Goal: Task Accomplishment & Management: Manage account settings

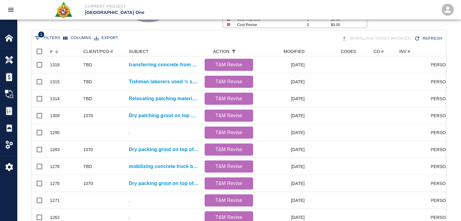
scroll to position [332, 410]
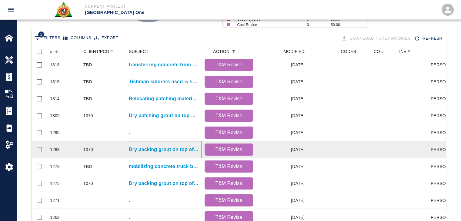
click at [142, 149] on p "Dry packing grout on top of beams for Column line E4/EF E6/EF" at bounding box center [164, 149] width 70 height 7
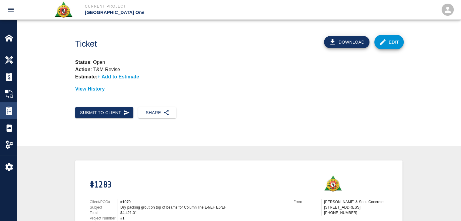
click at [6, 113] on img at bounding box center [9, 111] width 8 height 8
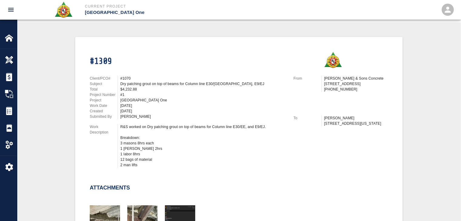
scroll to position [196, 0]
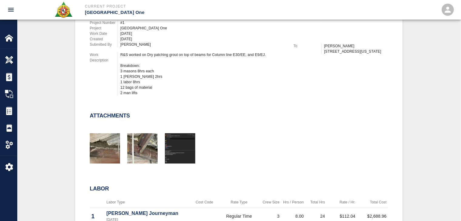
click at [201, 102] on div "Attachments" at bounding box center [236, 133] width 306 height 65
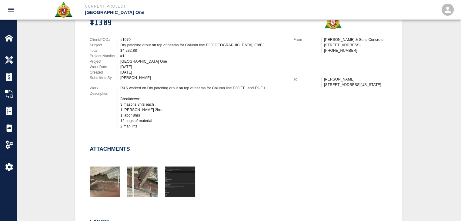
scroll to position [0, 0]
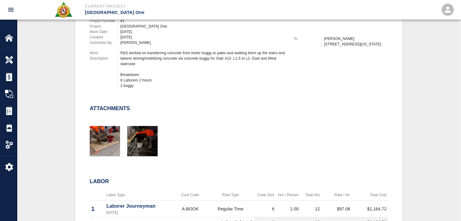
scroll to position [204, 0]
click at [118, 137] on img "button" at bounding box center [105, 141] width 30 height 30
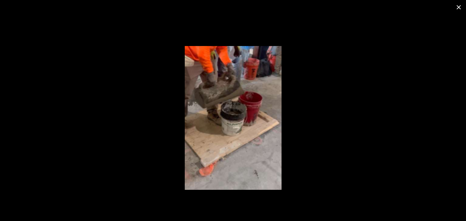
drag, startPoint x: 462, startPoint y: 8, endPoint x: 457, endPoint y: 5, distance: 5.6
click at [457, 5] on icon "close" at bounding box center [458, 7] width 7 height 7
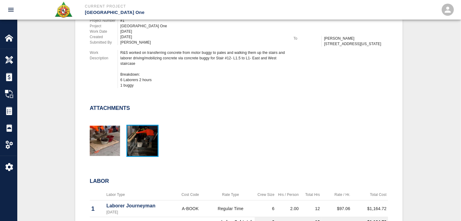
click at [131, 142] on img "button" at bounding box center [142, 141] width 30 height 30
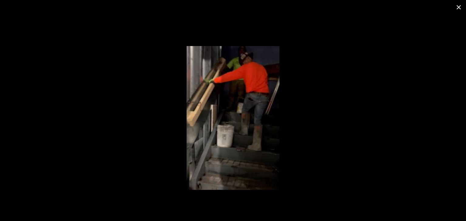
click at [459, 7] on icon "close" at bounding box center [459, 7] width 4 height 4
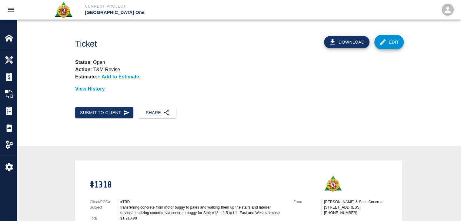
scroll to position [0, 0]
click at [396, 47] on link "Edit" at bounding box center [390, 42] width 30 height 15
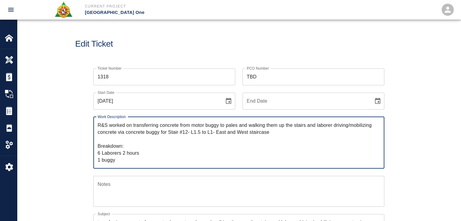
click at [166, 187] on textarea "Notes" at bounding box center [239, 191] width 283 height 21
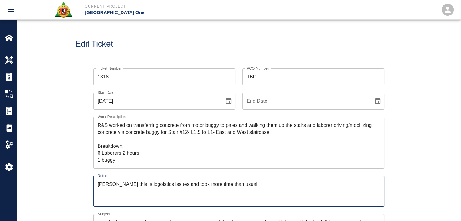
click at [142, 184] on textarea "Dylan this is logoistics issues and took more time than usual." at bounding box center [239, 191] width 283 height 21
type textarea "Dylan this is logistics issues and took more time than usual."
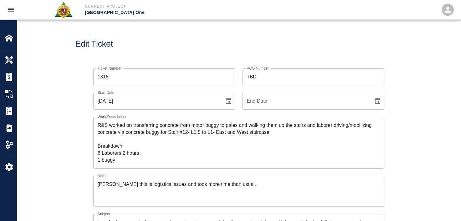
click at [318, 126] on textarea "R&S worked on transferring concrete from motor buggy to pales and walking them …" at bounding box center [239, 143] width 283 height 42
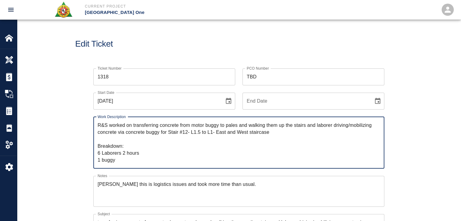
click at [315, 127] on textarea "R&S worked on transferring concrete from motor buggy to pales and walking them …" at bounding box center [239, 143] width 283 height 42
click at [131, 135] on textarea "R&S worked on transferring concrete from motor buggy to pales and walking them …" at bounding box center [239, 143] width 283 height 42
click at [154, 134] on textarea "R&S worked on transferring concrete from motor buggy to pales and walking them …" at bounding box center [239, 143] width 283 height 42
click at [168, 134] on textarea "R&S worked on transferring concrete from motor buggy to pales and walking them …" at bounding box center [239, 143] width 283 height 42
click at [187, 134] on textarea "R&S worked on transferring concrete from motor buggy to pales and walking them …" at bounding box center [239, 143] width 283 height 42
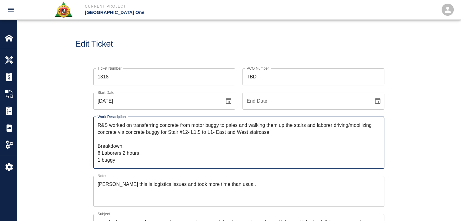
click at [202, 134] on textarea "R&S worked on transferring concrete from motor buggy to pales and walking them …" at bounding box center [239, 143] width 283 height 42
click at [209, 134] on textarea "R&S worked on transferring concrete from motor buggy to pales and walking them …" at bounding box center [239, 143] width 283 height 42
click at [226, 134] on textarea "R&S worked on transferring concrete from motor buggy to pales and walking them …" at bounding box center [239, 143] width 283 height 42
click at [237, 133] on textarea "R&S worked on transferring concrete from motor buggy to pales and walking them …" at bounding box center [239, 143] width 283 height 42
click at [251, 134] on textarea "R&S worked on transferring concrete from motor buggy to pales and walking them …" at bounding box center [239, 143] width 283 height 42
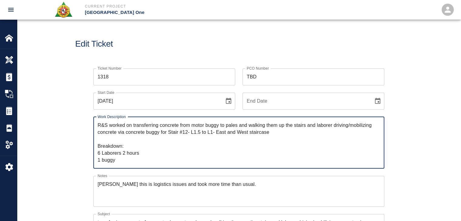
click at [273, 137] on textarea "R&S worked on transferring concrete from motor buggy to pales and walking them …" at bounding box center [239, 143] width 283 height 42
click at [130, 153] on textarea "R&S worked on transferring concrete from motor buggy to pales and walking them …" at bounding box center [239, 143] width 283 height 42
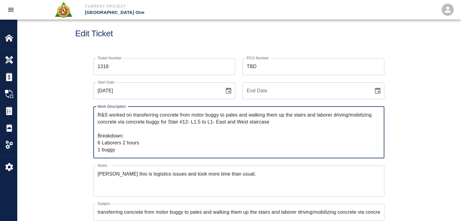
click at [120, 151] on textarea "R&S worked on transferring concrete from motor buggy to pales and walking them …" at bounding box center [239, 133] width 283 height 42
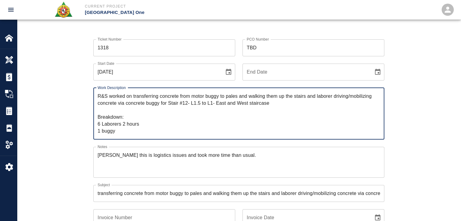
scroll to position [30, 0]
click at [278, 104] on textarea "R&S worked on transferring concrete from motor buggy to pales and walking them …" at bounding box center [239, 113] width 283 height 42
type textarea "R&S worked on transferring concrete from motor buggy to pales and walking them …"
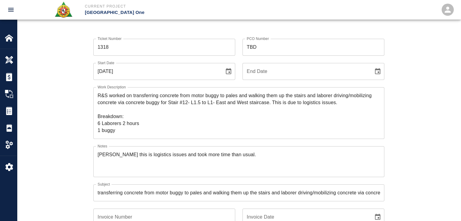
click at [81, 68] on div "Ticket Number 1318 Ticket Number PCO Number TBD PCO Number Start Date 08/19/202…" at bounding box center [239, 198] width 328 height 332
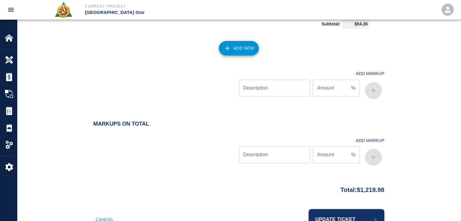
scroll to position [680, 0]
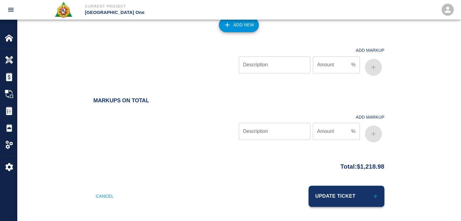
click at [312, 192] on button "Update Ticket" at bounding box center [347, 196] width 76 height 21
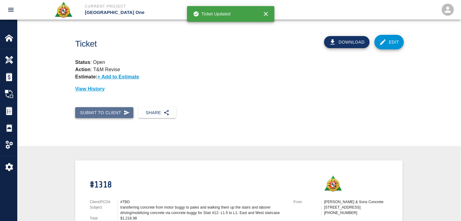
click at [86, 115] on button "Submit to Client" at bounding box center [104, 112] width 58 height 11
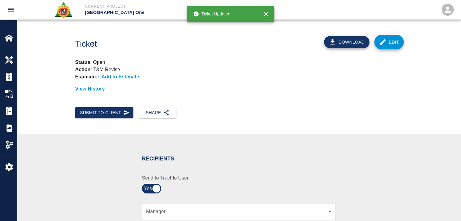
scroll to position [106, 0]
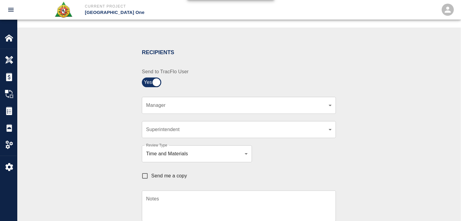
click at [170, 106] on body "Current Project JFK Terminal One Home JFK Terminal One Overview Estimates Chang…" at bounding box center [230, 4] width 461 height 221
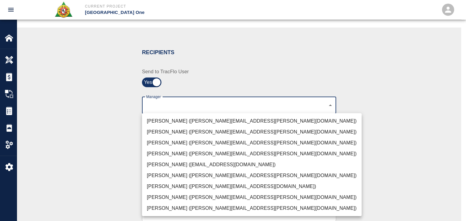
click at [159, 194] on li "Dylan Sims (dylan.sims@aecom.com)" at bounding box center [252, 197] width 220 height 11
type input "b38a77e7-14a9-4fe5-854d-de5ae580779f"
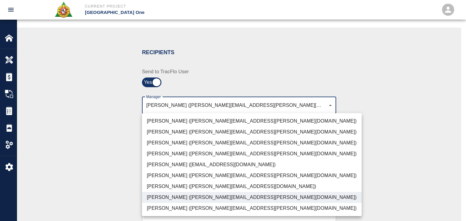
click at [127, 190] on div at bounding box center [233, 110] width 466 height 221
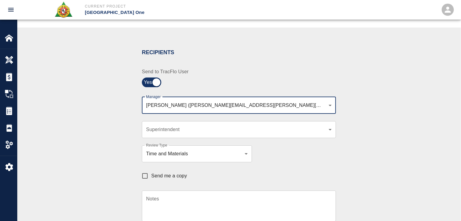
click at [150, 178] on input "Send me a copy" at bounding box center [145, 176] width 13 height 13
checkbox input "true"
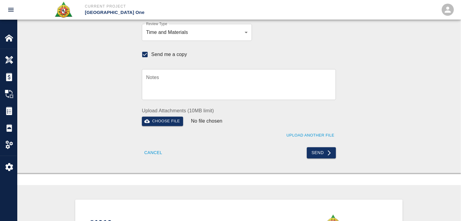
scroll to position [230, 0]
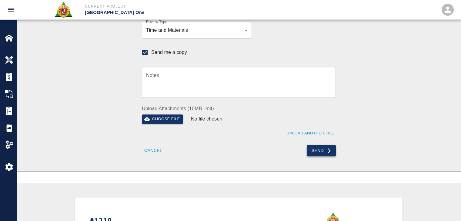
click at [314, 152] on button "Send" at bounding box center [321, 150] width 29 height 11
checkbox input "false"
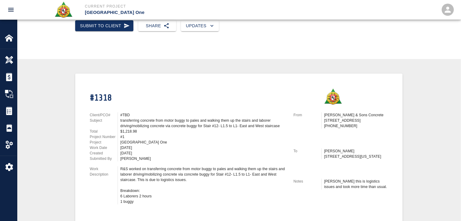
scroll to position [0, 0]
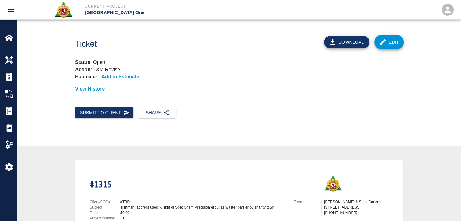
click at [395, 37] on link "Edit" at bounding box center [390, 42] width 30 height 15
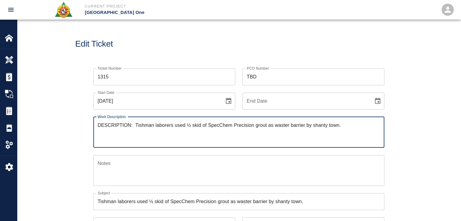
click at [130, 167] on textarea "Notes" at bounding box center [239, 170] width 283 height 21
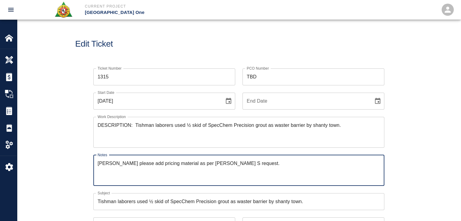
type textarea "[PERSON_NAME] please add pricing material as per [PERSON_NAME] S request."
click at [85, 141] on div "Ticket Number 1315 Ticket Number PCO Number TBD PCO Number Start Date [DATE] St…" at bounding box center [239, 217] width 328 height 312
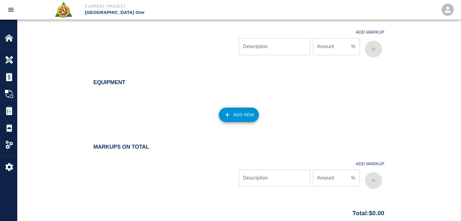
scroll to position [574, 0]
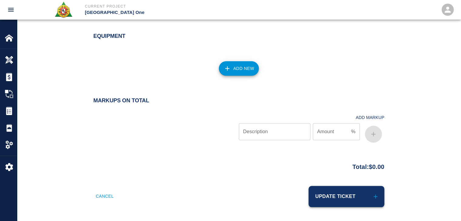
click at [329, 187] on button "Update Ticket" at bounding box center [347, 196] width 76 height 21
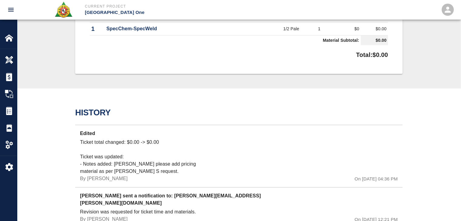
scroll to position [348, 0]
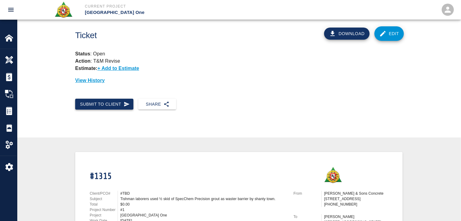
click at [129, 103] on icon "button" at bounding box center [127, 104] width 6 height 6
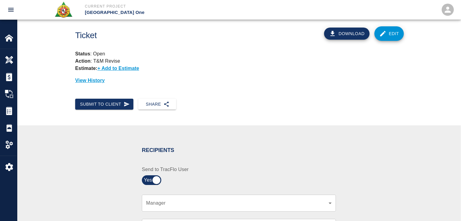
scroll to position [119, 0]
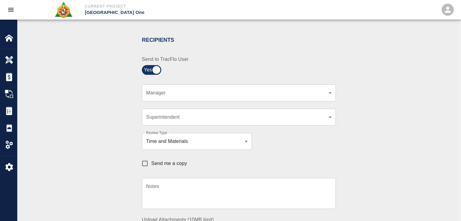
click at [183, 97] on div "​ Manager" at bounding box center [239, 93] width 194 height 17
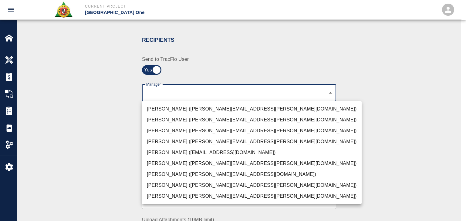
click at [159, 181] on li "Dylan Sims (dylan.sims@aecom.com)" at bounding box center [252, 185] width 220 height 11
type input "b38a77e7-14a9-4fe5-854d-de5ae580779f"
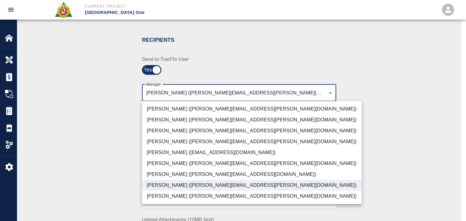
click at [119, 159] on div at bounding box center [233, 110] width 466 height 221
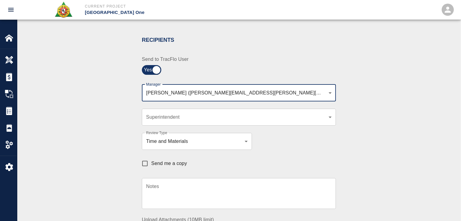
click at [158, 164] on span "Send me a copy" at bounding box center [169, 163] width 36 height 7
click at [151, 164] on input "Send me a copy" at bounding box center [145, 163] width 13 height 13
checkbox input "true"
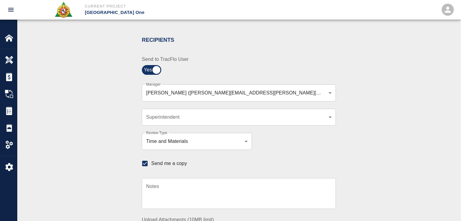
scroll to position [189, 0]
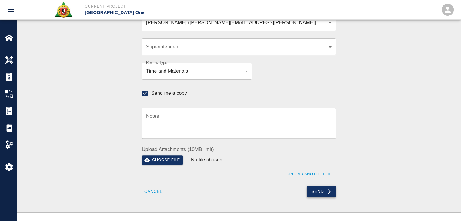
click at [315, 188] on button "Send" at bounding box center [321, 191] width 29 height 11
checkbox input "false"
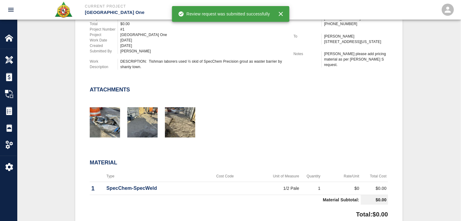
scroll to position [133, 0]
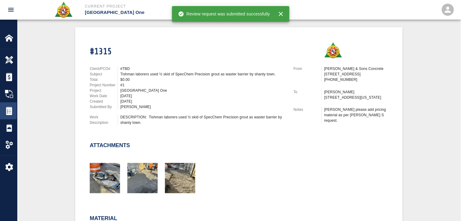
click at [12, 109] on img at bounding box center [9, 111] width 8 height 8
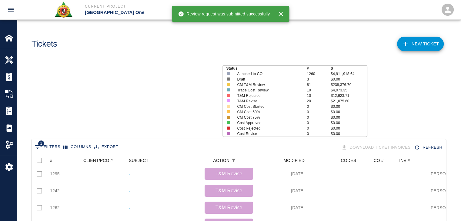
scroll to position [349, 410]
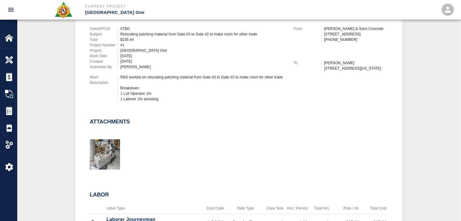
scroll to position [192, 0]
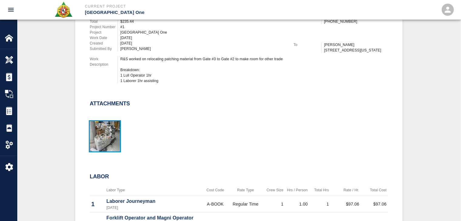
click at [115, 136] on img "button" at bounding box center [105, 136] width 30 height 30
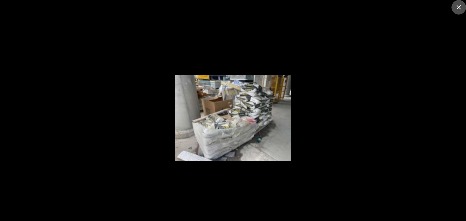
click at [459, 9] on icon "close" at bounding box center [458, 7] width 7 height 7
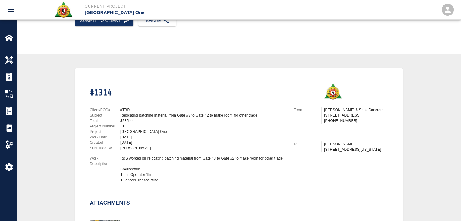
scroll to position [0, 0]
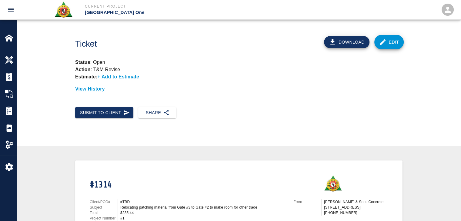
click at [382, 41] on icon at bounding box center [383, 42] width 7 height 7
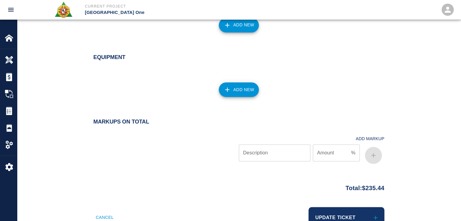
scroll to position [612, 0]
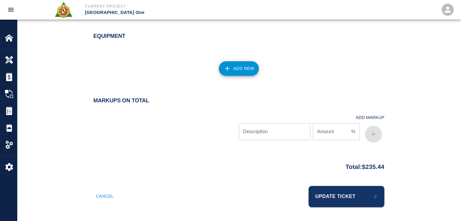
click at [130, 192] on div "Cancel" at bounding box center [160, 193] width 149 height 29
click at [108, 196] on button "Cancel" at bounding box center [104, 196] width 23 height 21
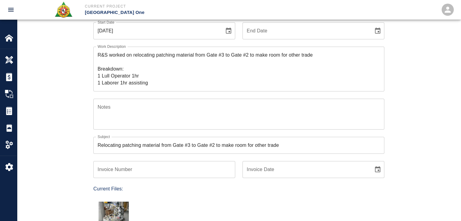
scroll to position [70, 0]
click at [141, 103] on div "x Notes" at bounding box center [238, 115] width 291 height 31
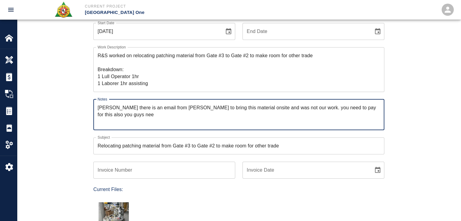
click at [244, 112] on textarea "Dylan there is an email from Juan to bring this material onsite and was not our…" at bounding box center [239, 114] width 283 height 21
click at [291, 110] on textarea "Dylan there is an email from Juan to bring this material onsite and was not our…" at bounding box center [239, 114] width 283 height 21
click at [314, 110] on textarea "Dylan there is an email from Juan to bring this material onsite and was not our…" at bounding box center [239, 114] width 283 height 21
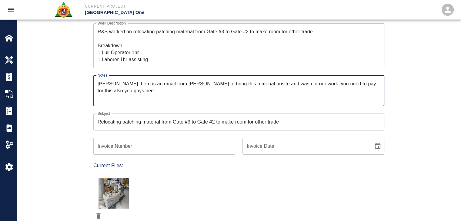
scroll to position [93, 0]
click at [357, 88] on textarea "Dylan there is an email from Juan to bring this material onsite and was not our…" at bounding box center [239, 91] width 283 height 21
click at [378, 83] on textarea "Dylan there is an email from Juan to bring this material onsite and was not our…" at bounding box center [239, 91] width 283 height 21
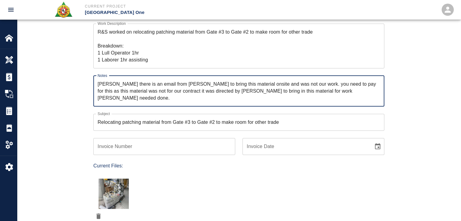
click at [342, 83] on textarea "Dylan there is an email from Juan to bring this material onsite and was not our…" at bounding box center [239, 91] width 283 height 21
click at [178, 93] on textarea "Dylan there is an email from Juan to bring this material onsite and was not our…" at bounding box center [239, 91] width 283 height 21
click at [249, 86] on textarea "Dylan there is an email from Juan to bring this material onsite and was not our…" at bounding box center [239, 91] width 283 height 21
click at [301, 82] on textarea "Dylan there is an email from Juan to bring this material onsite and was not our…" at bounding box center [239, 91] width 283 height 21
click at [335, 87] on textarea "Dylan there is an email from Juan to bring this material onsite and was not our…" at bounding box center [239, 91] width 283 height 21
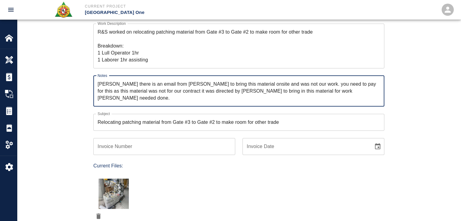
click at [345, 83] on textarea "Dylan there is an email from Juan to bring this material onsite and was not our…" at bounding box center [239, 91] width 283 height 21
click at [350, 83] on textarea "Dylan there is an email from Juan to bring this material onsite and was not our…" at bounding box center [239, 91] width 283 height 21
click at [322, 85] on textarea "Dylan there is an email from Juan to bring this material onsite and was not our…" at bounding box center [239, 91] width 283 height 21
click at [338, 84] on textarea "Dylan there is an email from Juan to bring this material onsite and was not our…" at bounding box center [239, 91] width 283 height 21
click at [308, 83] on textarea "Dylan there is an email from Juan to bring this material onsite and was not our…" at bounding box center [239, 91] width 283 height 21
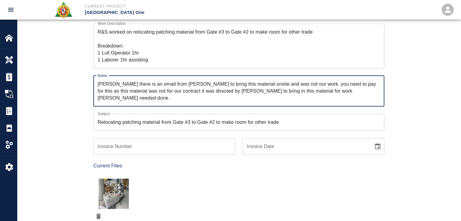
click at [336, 84] on textarea "Dylan there is an email from Juan to bring this material onsite and was not our…" at bounding box center [239, 91] width 283 height 21
click at [356, 85] on textarea "Dylan there is an email from Juan to bring this material onsite and was not our…" at bounding box center [239, 91] width 283 height 21
click at [137, 92] on textarea "Dylan there is an email from Juan to bring this material onsite and was not our…" at bounding box center [239, 91] width 283 height 21
click at [150, 93] on textarea "Dylan there is an email from Juan to bring this material onsite and was not our…" at bounding box center [239, 91] width 283 height 21
click at [165, 94] on textarea "Dylan there is an email from Juan to bring this material onsite and was not our…" at bounding box center [239, 91] width 283 height 21
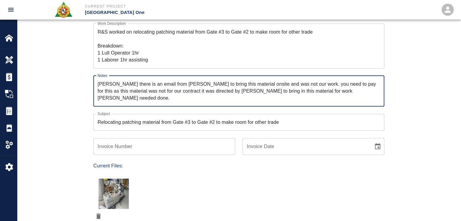
click at [188, 92] on textarea "Dylan there is an email from Juan to bring this material onsite and was not our…" at bounding box center [239, 91] width 283 height 21
click at [197, 91] on textarea "Dylan there is an email from Juan to bring this material onsite and was not our…" at bounding box center [239, 91] width 283 height 21
click at [214, 91] on textarea "Dylan there is an email from Juan to bring this material onsite and was not our…" at bounding box center [239, 91] width 283 height 21
click at [239, 92] on textarea "Dylan there is an email from Juan to bring this material onsite and was not our…" at bounding box center [239, 91] width 283 height 21
click at [255, 93] on textarea "Dylan there is an email from Juan to bring this material onsite and was not our…" at bounding box center [239, 91] width 283 height 21
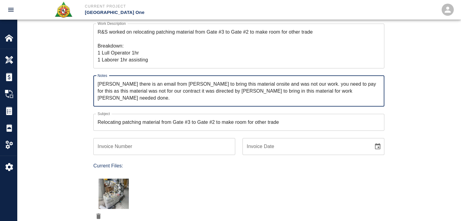
click at [261, 91] on textarea "Dylan there is an email from Juan to bring this material onsite and was not our…" at bounding box center [239, 91] width 283 height 21
click at [279, 92] on textarea "Dylan there is an email from Juan to bring this material onsite and was not our…" at bounding box center [239, 91] width 283 height 21
click at [299, 93] on textarea "Dylan there is an email from Juan to bring this material onsite and was not our…" at bounding box center [239, 91] width 283 height 21
click at [318, 93] on textarea "Dylan there is an email from Juan to bring this material onsite and was not our…" at bounding box center [239, 91] width 283 height 21
click at [331, 92] on textarea "Dylan there is an email from Juan to bring this material onsite and was not our…" at bounding box center [239, 91] width 283 height 21
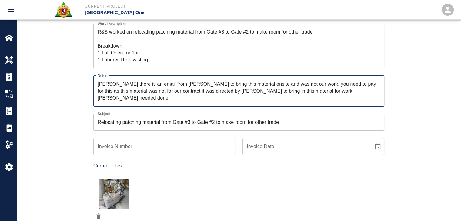
click at [303, 85] on textarea "Dylan there is an email from Juan to bring this material onsite and was not our…" at bounding box center [239, 91] width 283 height 21
click at [327, 84] on textarea "Dylan there is an email from Juan to bring this material onsite and was not our…" at bounding box center [239, 91] width 283 height 21
click at [114, 89] on textarea "Dylan there is an email from Juan to bring this material onsite and was not our…" at bounding box center [239, 91] width 283 height 21
click at [139, 92] on textarea "Dylan there is an email from Juan to bring this material onsite and was not our…" at bounding box center [239, 91] width 283 height 21
click at [191, 92] on textarea "Dylan there is an email from Juan to bring this material onsite and was not our…" at bounding box center [239, 91] width 283 height 21
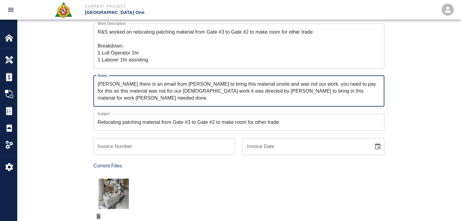
click at [216, 93] on textarea "Dylan there is an email from Juan to bring this material onsite and was not our…" at bounding box center [239, 91] width 283 height 21
click at [235, 94] on textarea "Dylan there is an email from Juan to bring this material onsite and was not our…" at bounding box center [239, 91] width 283 height 21
click at [250, 93] on textarea "Dylan there is an email from Juan to bring this material onsite and was not our…" at bounding box center [239, 91] width 283 height 21
click at [278, 91] on textarea "Dylan there is an email from Juan to bring this material onsite and was not our…" at bounding box center [239, 91] width 283 height 21
click at [305, 89] on textarea "Dylan there is an email from Juan to bring this material onsite and was not our…" at bounding box center [239, 91] width 283 height 21
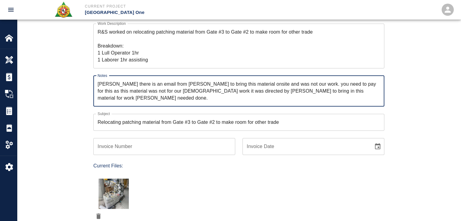
click at [330, 90] on textarea "Dylan there is an email from Juan to bring this material onsite and was not our…" at bounding box center [239, 91] width 283 height 21
click at [346, 89] on textarea "Dylan there is an email from Juan to bring this material onsite and was not our…" at bounding box center [239, 91] width 283 height 21
click at [282, 92] on textarea "Dylan there is an email from Juan to bring this material onsite and was not our…" at bounding box center [239, 91] width 283 height 21
click at [319, 91] on textarea "Dylan there is an email from Juan to bring this material onsite and was not our…" at bounding box center [239, 91] width 283 height 21
click at [332, 93] on textarea "Dylan there is an email from Juan to bring this material onsite and was not our…" at bounding box center [239, 91] width 283 height 21
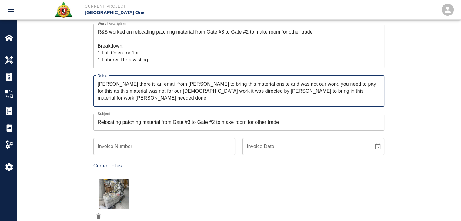
click at [75, 71] on div "Ticket Number 1314 Ticket Number PCO Number TBD PCO Number Start Date 08/18/202…" at bounding box center [239, 131] width 328 height 326
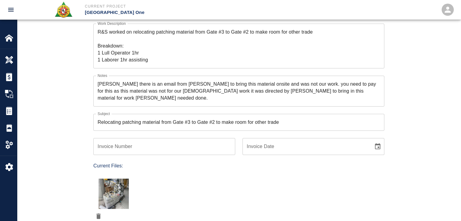
click at [333, 94] on textarea "Dylan there is an email from Juan to bring this material onsite and was not our…" at bounding box center [239, 91] width 283 height 21
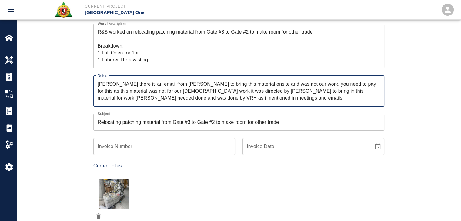
click at [97, 86] on div "Dylan there is an email from Juan to bring this material onsite and was not our…" at bounding box center [238, 91] width 291 height 31
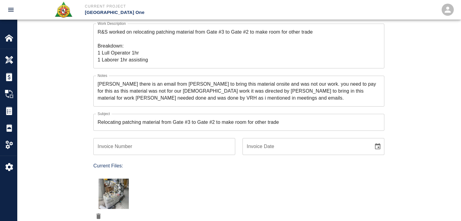
click at [79, 91] on div "Ticket Number 1314 Ticket Number PCO Number TBD PCO Number Start Date 08/18/202…" at bounding box center [239, 131] width 328 height 326
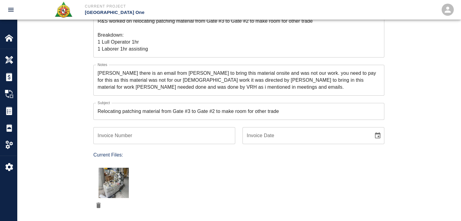
scroll to position [80, 0]
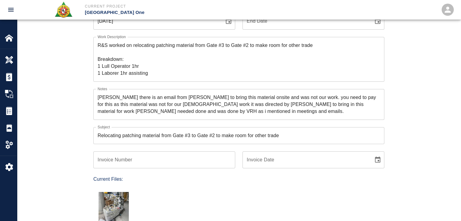
click at [207, 108] on textarea "Dylan there is an email from Juan to bring this material onsite and was not our…" at bounding box center [239, 104] width 283 height 21
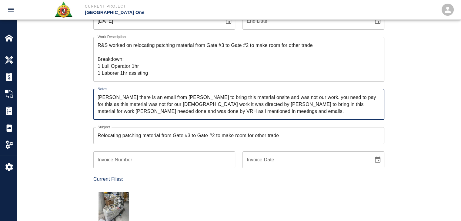
click at [134, 97] on textarea "Dylan there is an email from Juan to bring this material onsite and was not our…" at bounding box center [239, 104] width 283 height 21
click at [157, 96] on textarea "Dylan there is an email from Juan to bring this material onsite and was not our…" at bounding box center [239, 104] width 283 height 21
click at [174, 96] on textarea "Dylan there is an email from Juan to bring this material onsite and was not our…" at bounding box center [239, 104] width 283 height 21
click at [177, 96] on textarea "Dylan there is an email from Juan to bring this material onsite and was not our…" at bounding box center [239, 104] width 283 height 21
click at [129, 98] on textarea "Dylan there is an email from Juan to bring this material onsite and was not our…" at bounding box center [239, 104] width 283 height 21
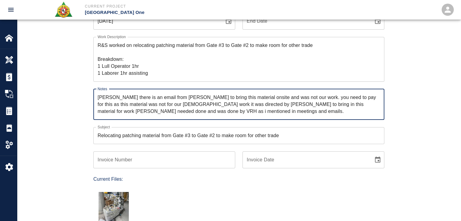
click at [175, 96] on textarea "Dylan there is an email from Juan to bring this material onsite and was not our…" at bounding box center [239, 104] width 283 height 21
click at [189, 98] on textarea "Dylan there is an email from Juan to bring this material onsite and was not our…" at bounding box center [239, 104] width 283 height 21
click at [204, 96] on textarea "Dylan there is an email from Juan to bring this material onsite and was not our…" at bounding box center [239, 104] width 283 height 21
click at [248, 101] on textarea "Dylan there is an email from Juan to bring this material onsite and was not our…" at bounding box center [239, 104] width 283 height 21
click at [254, 100] on textarea "Dylan there is an email from Juan to bring this material onsite and was not our…" at bounding box center [239, 104] width 283 height 21
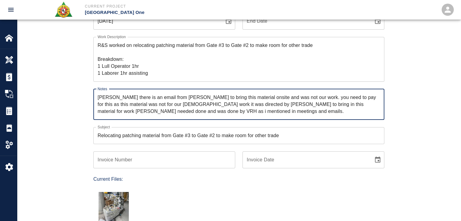
click at [274, 100] on textarea "Dylan there is an email from Juan to bring this material onsite and was not our…" at bounding box center [239, 104] width 283 height 21
click at [270, 100] on textarea "Dylan there is an email from Juan to bring this material onsite and was not our…" at bounding box center [239, 104] width 283 height 21
click at [332, 99] on textarea "Dylan there is an email from Juan to bring this material onsite and was not our…" at bounding box center [239, 104] width 283 height 21
click at [364, 104] on textarea "Dylan there is an email from Juan to bring this material onsite and was not our…" at bounding box center [239, 104] width 283 height 21
click at [359, 101] on textarea "Dylan there is an email from Juan to bring this material onsite and was not our…" at bounding box center [239, 104] width 283 height 21
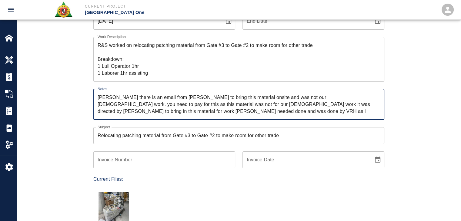
click at [136, 102] on textarea "Dylan there is an email from Juan to bring this material onsite and was not our…" at bounding box center [239, 104] width 283 height 21
click at [198, 105] on textarea "Dylan there is an email from Juan to bring this material onsite and was not our…" at bounding box center [239, 104] width 283 height 21
click at [218, 106] on textarea "Dylan there is an email from Juan to bring this material onsite and was not our…" at bounding box center [239, 104] width 283 height 21
click at [243, 108] on textarea "Dylan there is an email from Juan to bring this material onsite and was not our…" at bounding box center [239, 104] width 283 height 21
click at [279, 106] on textarea "Dylan there is an email from Juan to bring this material onsite and was not our…" at bounding box center [239, 104] width 283 height 21
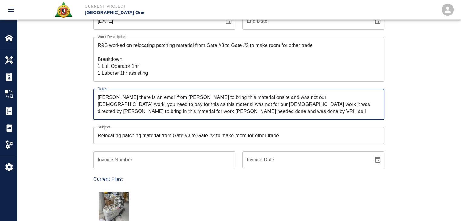
click at [131, 112] on textarea "Dylan there is an email from Juan to bring this material onsite and was not our…" at bounding box center [239, 104] width 283 height 21
click at [150, 112] on textarea "Dylan there is an email from Juan to bring this material onsite and was not our…" at bounding box center [239, 104] width 283 height 21
click at [178, 111] on textarea "Dylan there is an email from Juan to bring this material onsite and was not our…" at bounding box center [239, 104] width 283 height 21
click at [192, 111] on textarea "Dylan there is an email from Juan to bring this material onsite and was not our…" at bounding box center [239, 104] width 283 height 21
click at [214, 109] on textarea "Dylan there is an email from Juan to bring this material onsite and was not our…" at bounding box center [239, 104] width 283 height 21
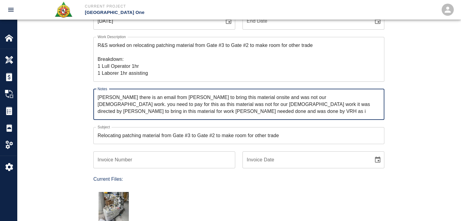
click at [231, 110] on textarea "Dylan there is an email from Juan to bring this material onsite and was not our…" at bounding box center [239, 104] width 283 height 21
type textarea "Dylan there is an email from Juan to bring this material onsite and was not our…"
click at [90, 80] on div "Work Description R&S worked on relocating patching material from Gate #3 to Gat…" at bounding box center [235, 56] width 299 height 52
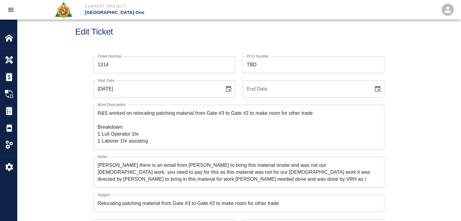
scroll to position [0, 0]
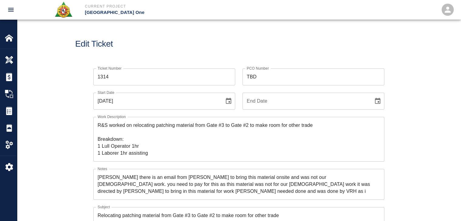
click at [146, 57] on div "Edit Ticket" at bounding box center [239, 44] width 444 height 49
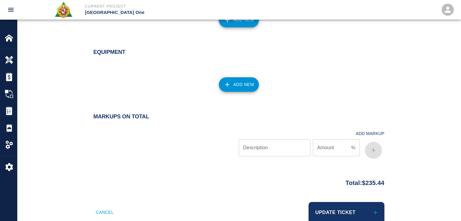
scroll to position [612, 0]
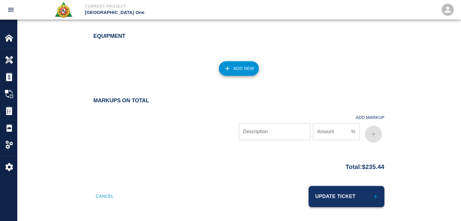
click at [321, 201] on button "Update Ticket" at bounding box center [347, 196] width 76 height 21
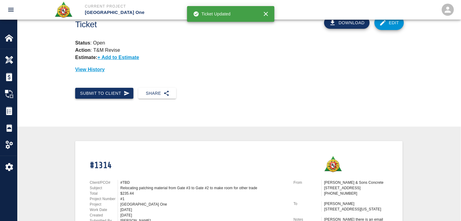
click at [111, 90] on button "Submit to Client" at bounding box center [104, 93] width 58 height 11
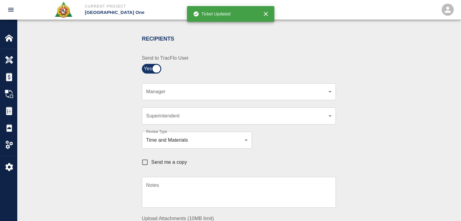
scroll to position [121, 0]
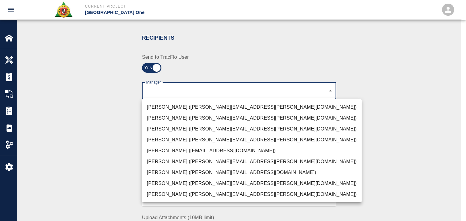
click at [160, 181] on li "Dylan Sims (dylan.sims@aecom.com)" at bounding box center [252, 183] width 220 height 11
type input "b38a77e7-14a9-4fe5-854d-de5ae580779f"
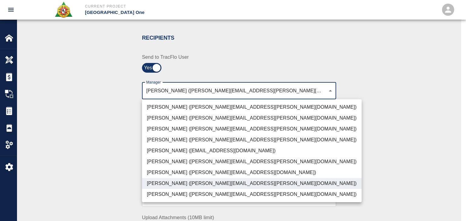
click at [96, 146] on div at bounding box center [233, 110] width 466 height 221
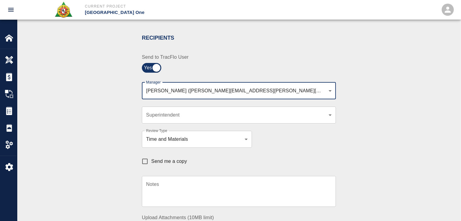
click at [146, 165] on input "Send me a copy" at bounding box center [145, 161] width 13 height 13
checkbox input "true"
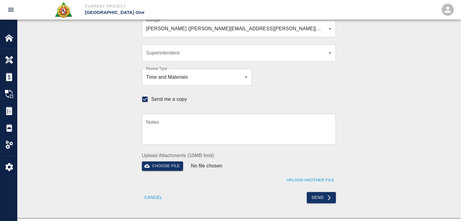
scroll to position [184, 0]
click at [314, 194] on button "Send" at bounding box center [321, 197] width 29 height 11
checkbox input "false"
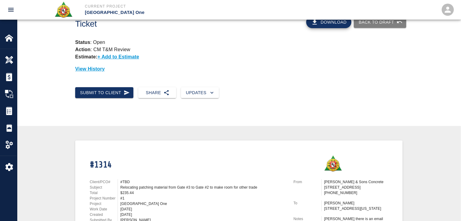
scroll to position [0, 0]
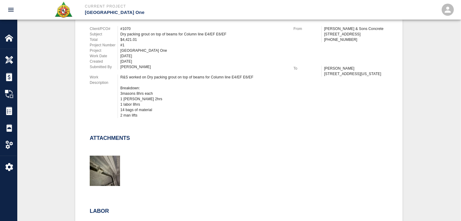
scroll to position [172, 0]
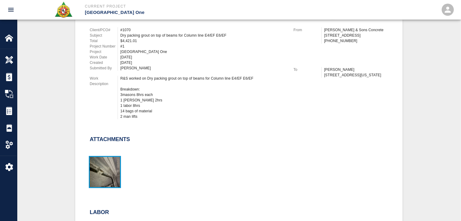
click at [104, 177] on img "button" at bounding box center [105, 172] width 30 height 30
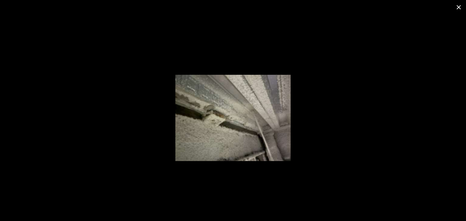
click at [457, 8] on icon "close" at bounding box center [459, 7] width 4 height 4
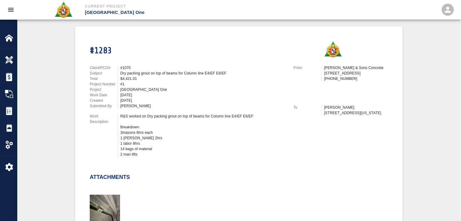
scroll to position [0, 0]
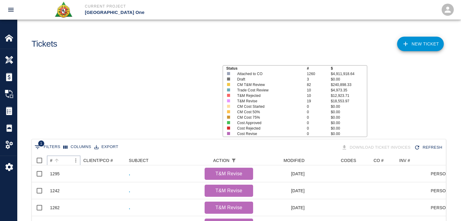
scroll to position [332, 410]
click at [52, 160] on button "Sort" at bounding box center [56, 161] width 8 height 8
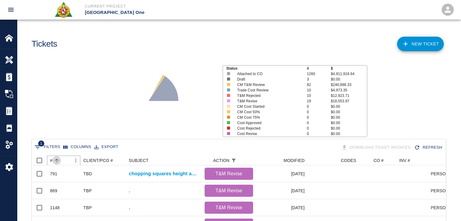
click at [55, 160] on icon "Sort" at bounding box center [56, 160] width 5 height 5
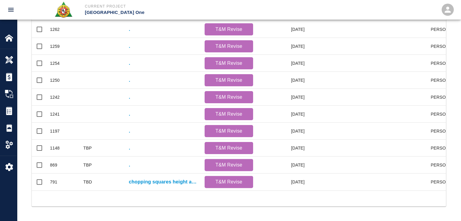
scroll to position [183, 0]
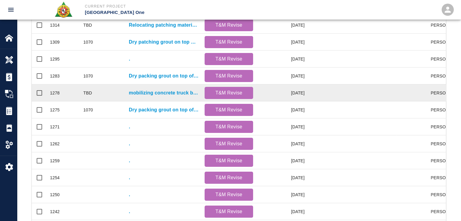
click at [141, 97] on div "mobilizing concrete truck by HH hoist. Discharging concrete into buggies and tr…" at bounding box center [164, 93] width 76 height 17
click at [135, 93] on p "mobilizing concrete truck by HH hoist. Discharging concrete into buggies and tr…" at bounding box center [164, 92] width 70 height 7
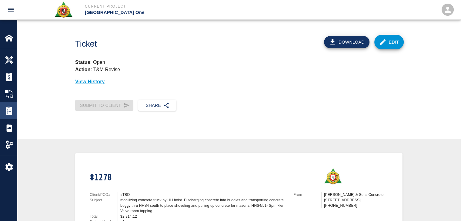
click at [11, 107] on img at bounding box center [9, 111] width 8 height 8
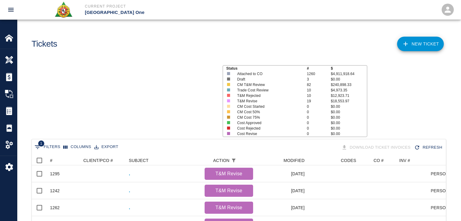
scroll to position [332, 410]
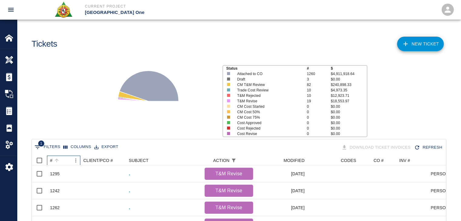
click at [60, 163] on div "#" at bounding box center [56, 161] width 8 height 8
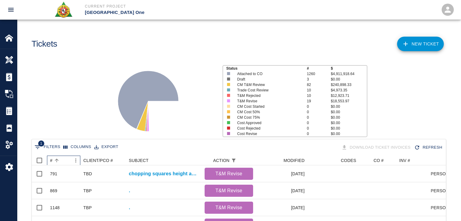
click at [60, 163] on div "#" at bounding box center [56, 161] width 8 height 8
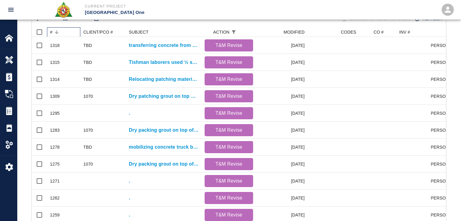
scroll to position [158, 0]
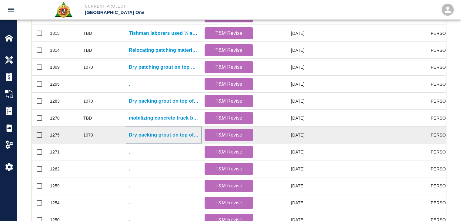
click at [157, 134] on p "Dry packing grout on top of beams for Column line E18/ED" at bounding box center [164, 135] width 70 height 7
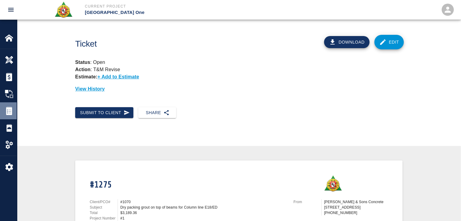
click at [10, 115] on img at bounding box center [9, 111] width 8 height 8
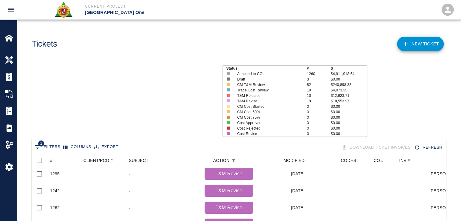
scroll to position [332, 410]
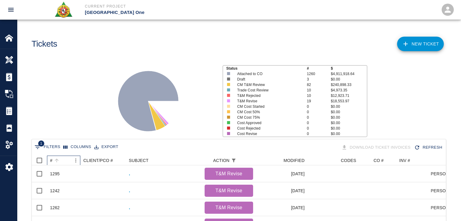
click at [62, 159] on div "#" at bounding box center [60, 161] width 21 height 10
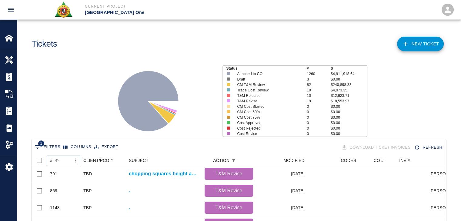
click at [62, 159] on div "#" at bounding box center [60, 161] width 21 height 10
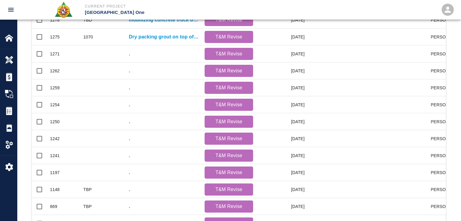
scroll to position [302, 0]
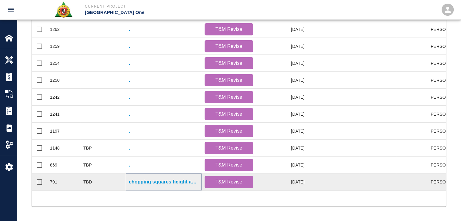
click at [136, 179] on p "chopping squares height and patching grouting surface for location: HHN4/L3- Co…" at bounding box center [164, 182] width 70 height 7
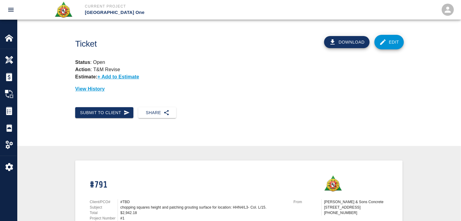
click at [403, 40] on link "Edit" at bounding box center [390, 42] width 30 height 15
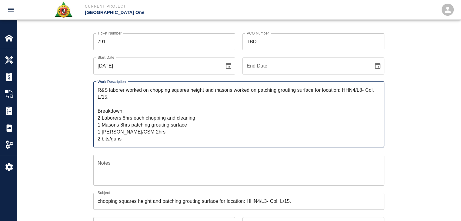
scroll to position [39, 0]
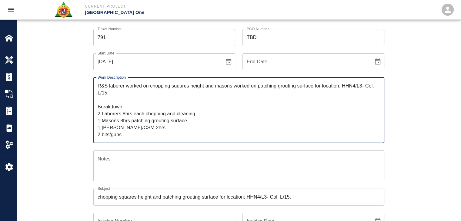
drag, startPoint x: 146, startPoint y: 133, endPoint x: 71, endPoint y: 88, distance: 86.9
click at [71, 88] on div "Ticket Number 791 Ticket Number PCO Number TBD PCO Number Start Date 04/04/2025…" at bounding box center [239, 202] width 444 height 361
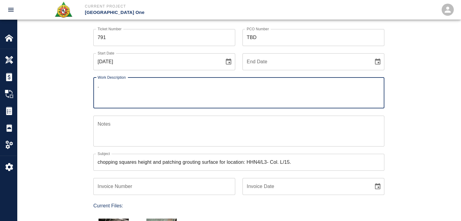
type textarea "."
click at [73, 91] on div "Ticket Number 791 Ticket Number PCO Number TBD PCO Number Start Date 04/04/2025…" at bounding box center [239, 185] width 444 height 326
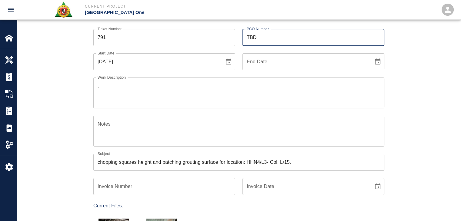
drag, startPoint x: 247, startPoint y: 34, endPoint x: 191, endPoint y: 29, distance: 56.4
click at [191, 29] on div "Ticket Number 791 Ticket Number PCO Number TBD PCO Number Start Date 04/04/2025…" at bounding box center [235, 178] width 299 height 312
click at [94, 101] on div ". x Work Description" at bounding box center [238, 93] width 291 height 31
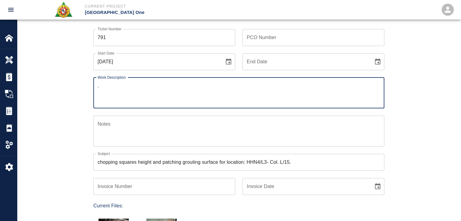
click at [83, 103] on div "Ticket Number 791 Ticket Number PCO Number PCO Number Start Date 04/04/2025 Sta…" at bounding box center [239, 178] width 328 height 312
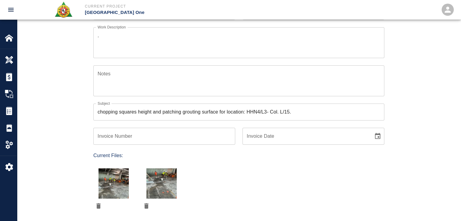
scroll to position [92, 0]
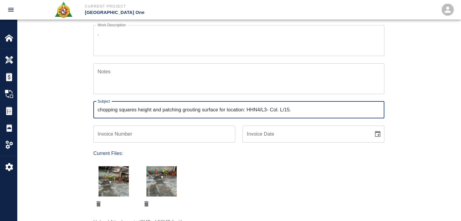
drag, startPoint x: 297, startPoint y: 110, endPoint x: 55, endPoint y: 81, distance: 243.2
click at [55, 81] on div "Ticket Number 791 Ticket Number PCO Number PCO Number Start Date 04/04/2025 Sta…" at bounding box center [239, 132] width 444 height 326
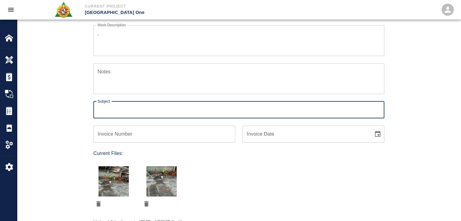
click at [100, 202] on icon "delete" at bounding box center [98, 203] width 4 height 5
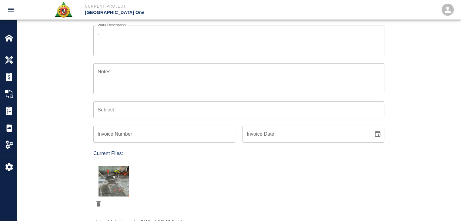
click at [100, 202] on icon "delete" at bounding box center [98, 203] width 4 height 5
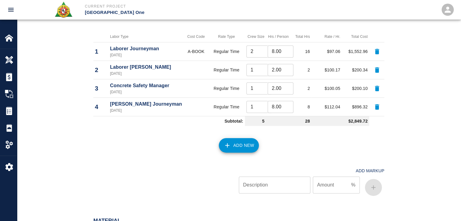
scroll to position [312, 0]
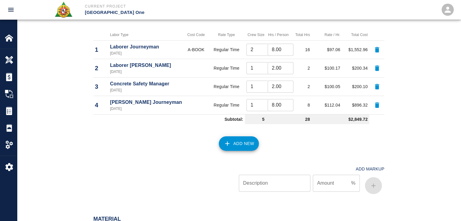
click at [377, 44] on button "button" at bounding box center [377, 49] width 15 height 15
type input "1"
type input "2.00"
type input "8.00"
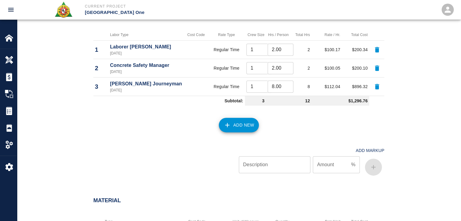
click at [377, 44] on button "button" at bounding box center [377, 49] width 15 height 15
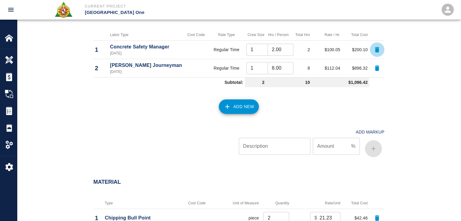
click at [377, 44] on button "button" at bounding box center [377, 49] width 15 height 15
type input "8.00"
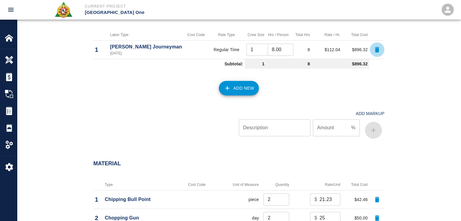
click at [378, 46] on icon "button" at bounding box center [377, 49] width 7 height 7
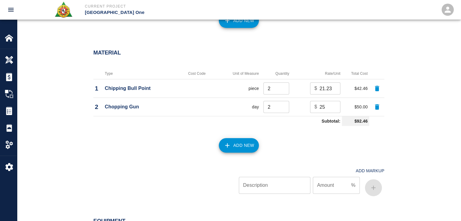
scroll to position [341, 0]
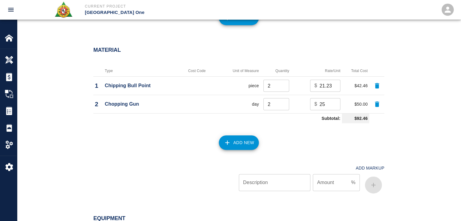
click at [378, 79] on button "button" at bounding box center [377, 86] width 15 height 15
type input "25"
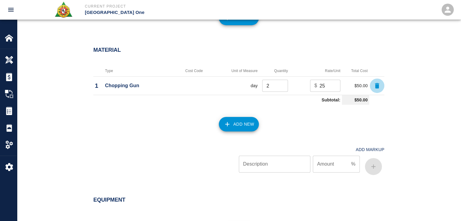
click at [378, 79] on button "button" at bounding box center [377, 86] width 15 height 15
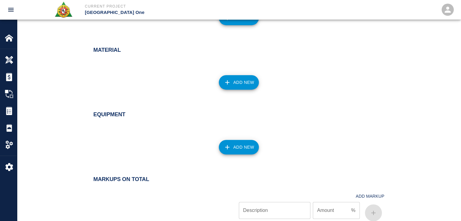
scroll to position [420, 0]
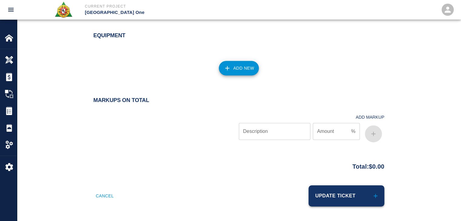
click at [353, 192] on button "Update Ticket" at bounding box center [347, 196] width 76 height 21
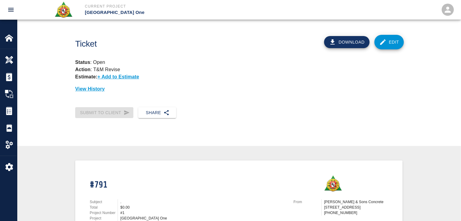
click at [171, 35] on div "Ticket" at bounding box center [167, 41] width 194 height 25
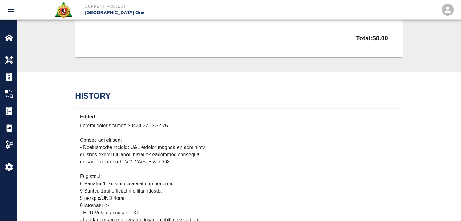
scroll to position [249, 0]
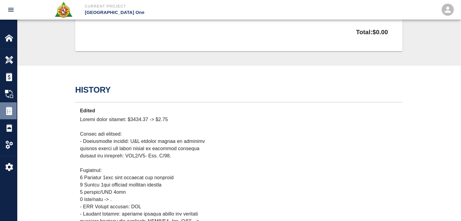
click at [8, 113] on img at bounding box center [9, 111] width 8 height 8
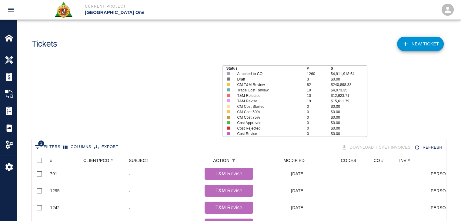
scroll to position [332, 410]
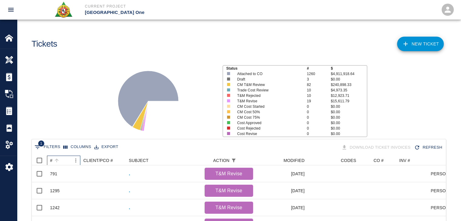
click at [63, 164] on div "#" at bounding box center [60, 161] width 21 height 10
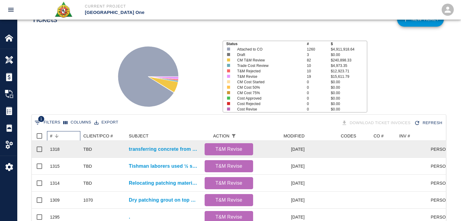
scroll to position [0, 0]
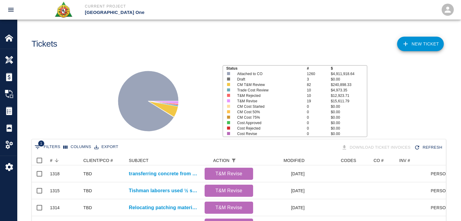
click at [131, 41] on div "Tickets" at bounding box center [132, 41] width 210 height 25
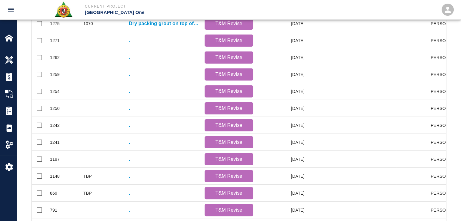
scroll to position [39, 0]
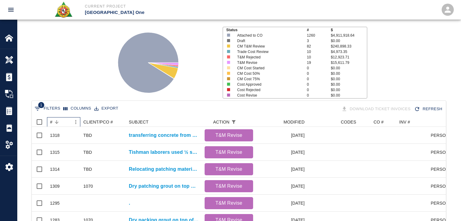
click at [63, 118] on div "#" at bounding box center [60, 122] width 21 height 10
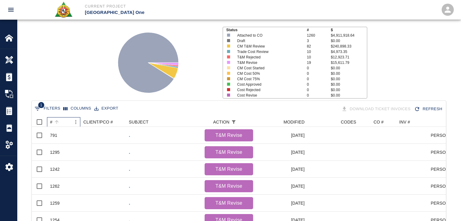
click at [63, 118] on div "#" at bounding box center [60, 122] width 21 height 10
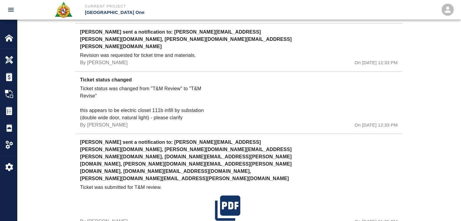
scroll to position [698, 0]
drag, startPoint x: 191, startPoint y: 110, endPoint x: 68, endPoint y: 119, distance: 123.6
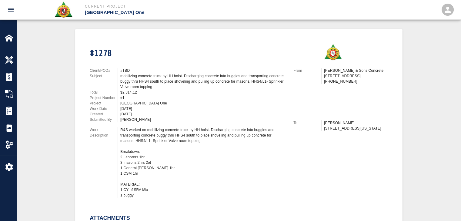
scroll to position [187, 0]
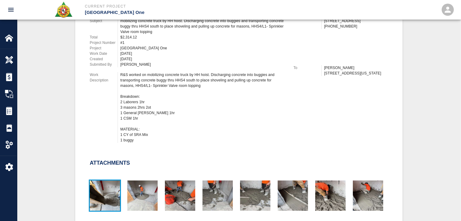
click at [111, 191] on img "button" at bounding box center [105, 196] width 30 height 30
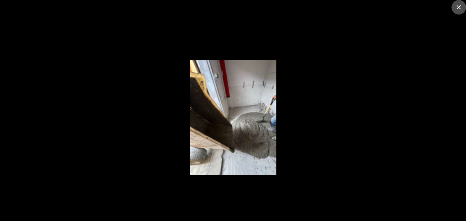
click at [461, 7] on button "close" at bounding box center [458, 7] width 15 height 15
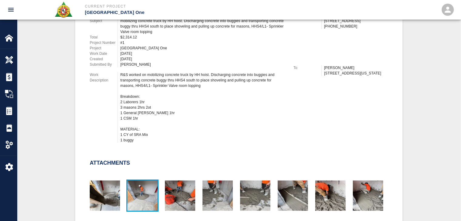
click at [144, 204] on img "button" at bounding box center [142, 196] width 30 height 30
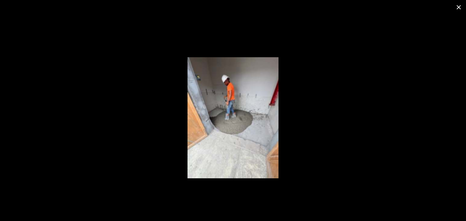
click at [461, 6] on button "close" at bounding box center [458, 7] width 15 height 15
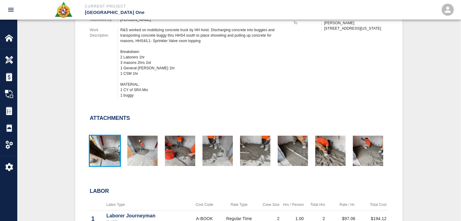
scroll to position [231, 0]
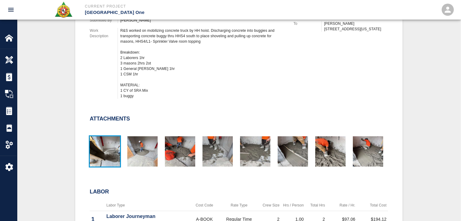
click at [116, 139] on img "button" at bounding box center [105, 152] width 30 height 30
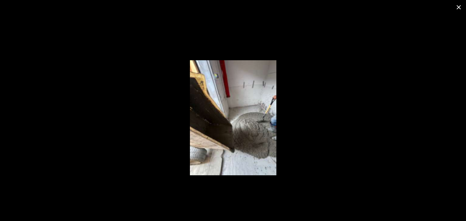
click at [460, 5] on icon "close" at bounding box center [459, 7] width 4 height 4
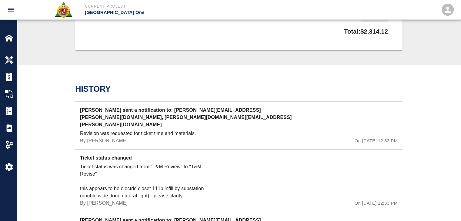
scroll to position [613, 0]
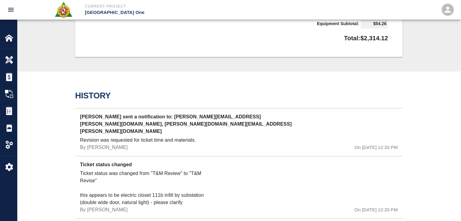
click at [149, 181] on p "Ticket status was changed from "T&M Review" to "T&M Revise" this appears to be …" at bounding box center [146, 188] width 133 height 36
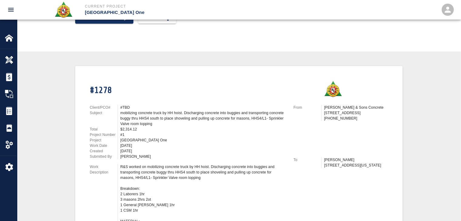
scroll to position [0, 0]
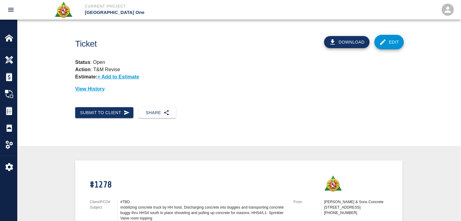
click at [337, 41] on button "Download" at bounding box center [347, 42] width 46 height 12
click at [164, 114] on icon "button" at bounding box center [167, 113] width 6 height 6
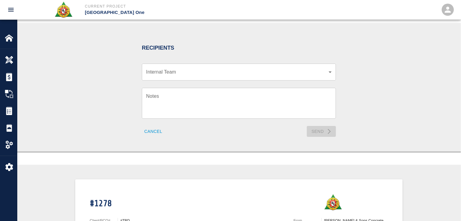
scroll to position [110, 0]
click at [181, 78] on div "​ Internal Team" at bounding box center [239, 71] width 194 height 17
click at [183, 76] on div "​ Internal Team" at bounding box center [239, 71] width 194 height 17
click at [174, 63] on div "Internal Team ​ Internal Team" at bounding box center [235, 68] width 201 height 24
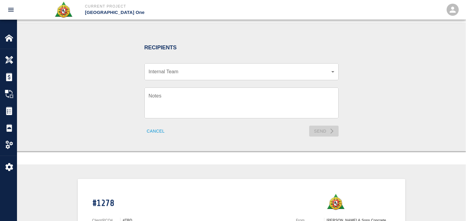
click at [187, 71] on body "Current Project JFK Terminal One Home JFK Terminal One Overview Estimates Chang…" at bounding box center [233, 0] width 466 height 221
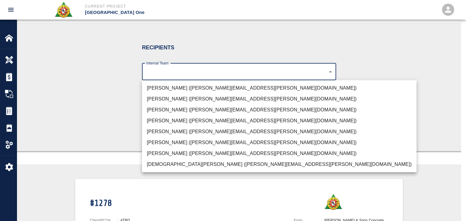
click at [174, 145] on li "Manny Barros (manny.barros@rscconcrete.com)" at bounding box center [279, 142] width 275 height 11
type input "14358fe5-a129-48da-85f5-335ab2c607b3"
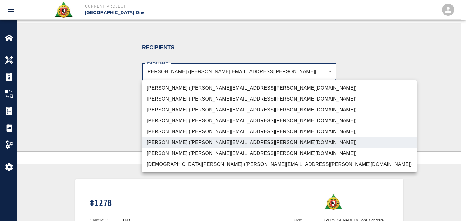
click at [114, 131] on div at bounding box center [233, 110] width 466 height 221
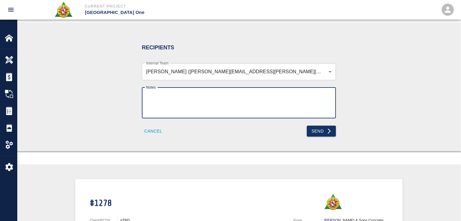
click at [167, 105] on textarea "Notes" at bounding box center [239, 103] width 186 height 21
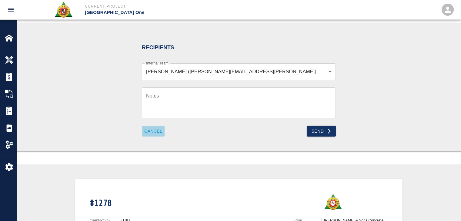
click at [148, 129] on button "Cancel" at bounding box center [153, 131] width 23 height 11
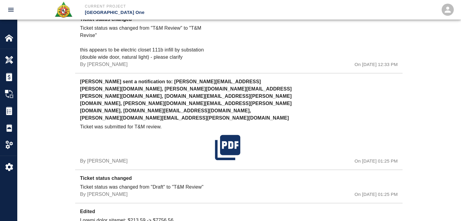
scroll to position [783, 0]
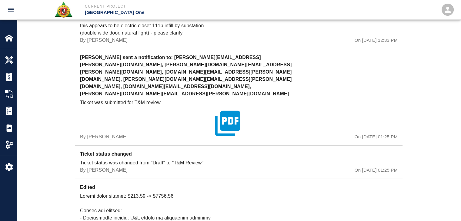
click at [225, 111] on icon "button" at bounding box center [227, 123] width 25 height 25
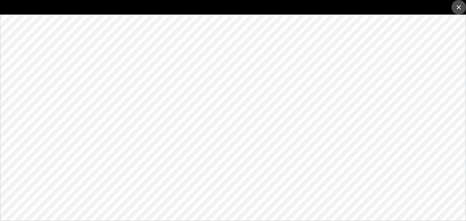
click at [457, 8] on icon "close" at bounding box center [458, 7] width 7 height 7
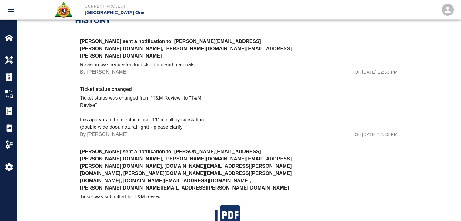
scroll to position [688, 0]
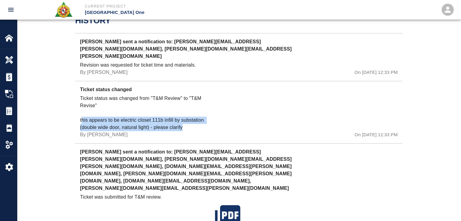
drag, startPoint x: 188, startPoint y: 119, endPoint x: 80, endPoint y: 112, distance: 108.2
click at [80, 112] on p "Ticket status was changed from "T&M Review" to "T&M Revise" this appears to be …" at bounding box center [146, 113] width 133 height 36
copy p "this appears to be electric closet 111b infill by substation (double wide door,…"
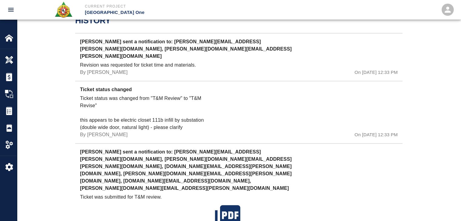
click at [214, 126] on div at bounding box center [266, 117] width 106 height 44
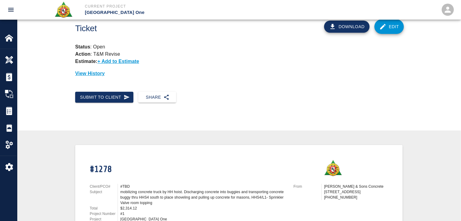
scroll to position [0, 0]
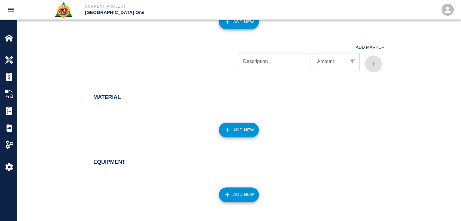
scroll to position [646, 0]
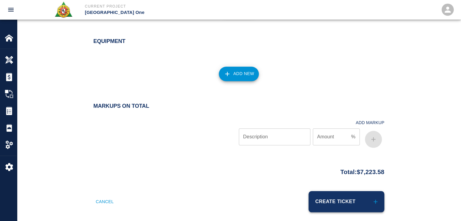
click at [331, 192] on button "Create Ticket" at bounding box center [347, 201] width 76 height 21
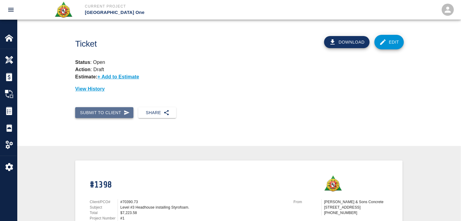
click at [121, 114] on button "Submit to Client" at bounding box center [104, 112] width 58 height 11
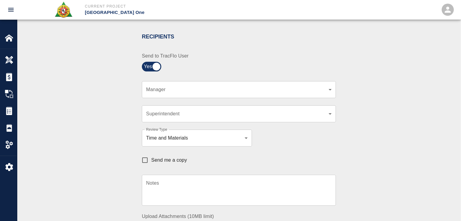
scroll to position [123, 0]
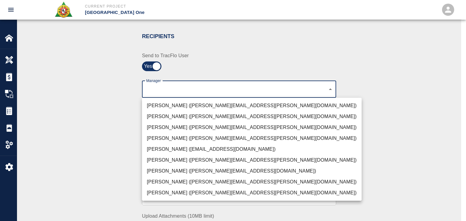
click at [175, 99] on ul "[PERSON_NAME] ([PERSON_NAME][EMAIL_ADDRESS][PERSON_NAME][DOMAIN_NAME]) [PERSON_…" at bounding box center [252, 149] width 220 height 103
click at [179, 101] on li "[PERSON_NAME] ([PERSON_NAME][EMAIL_ADDRESS][PERSON_NAME][DOMAIN_NAME])" at bounding box center [252, 105] width 220 height 11
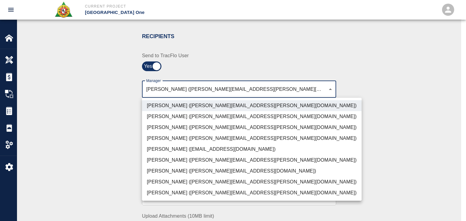
click at [172, 181] on li "[PERSON_NAME] ([PERSON_NAME][EMAIL_ADDRESS][PERSON_NAME][DOMAIN_NAME])" at bounding box center [252, 182] width 220 height 11
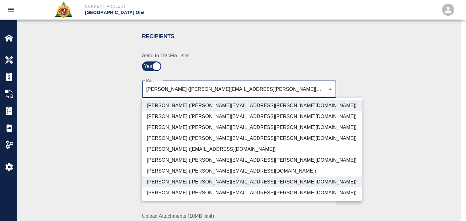
click at [167, 174] on li "[PERSON_NAME] ([PERSON_NAME][EMAIL_ADDRESS][DOMAIN_NAME])" at bounding box center [252, 171] width 220 height 11
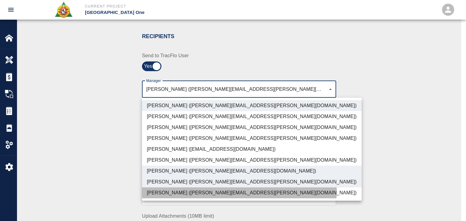
click at [175, 189] on li "[PERSON_NAME] ([PERSON_NAME][EMAIL_ADDRESS][PERSON_NAME][DOMAIN_NAME])" at bounding box center [252, 193] width 220 height 11
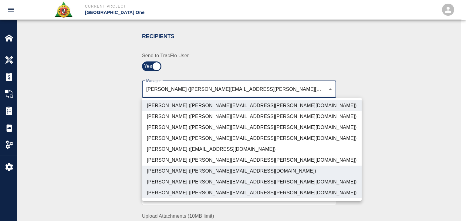
click at [168, 128] on li "[PERSON_NAME] ([PERSON_NAME][EMAIL_ADDRESS][PERSON_NAME][DOMAIN_NAME])" at bounding box center [252, 127] width 220 height 11
type input "ede96749-2565-4a65-a76c-ac2c5448e16e,b38a77e7-14a9-4fe5-854d-de5ae580779f,ad99d…"
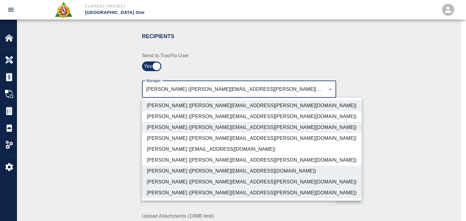
click at [114, 144] on div at bounding box center [233, 110] width 466 height 221
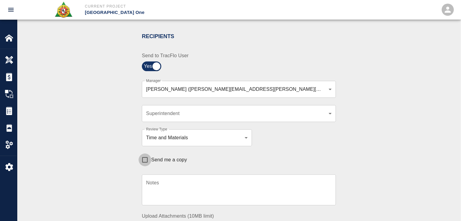
click at [150, 160] on input "Send me a copy" at bounding box center [145, 160] width 13 height 13
checkbox input "true"
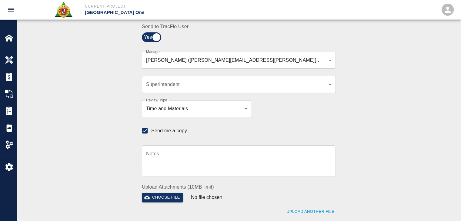
scroll to position [202, 0]
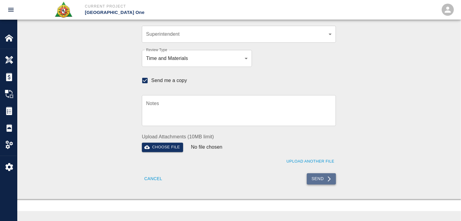
click at [320, 181] on button "Send" at bounding box center [321, 179] width 29 height 11
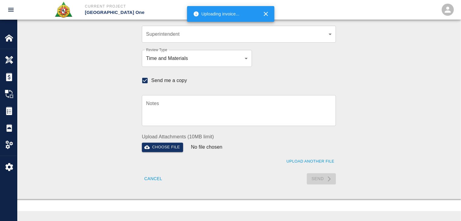
checkbox input "false"
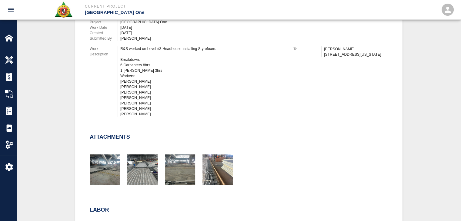
scroll to position [0, 0]
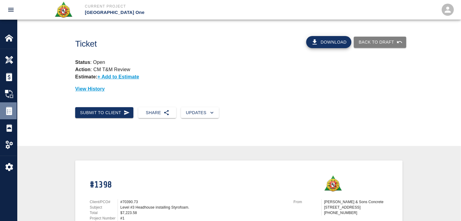
click at [13, 113] on img at bounding box center [9, 111] width 8 height 8
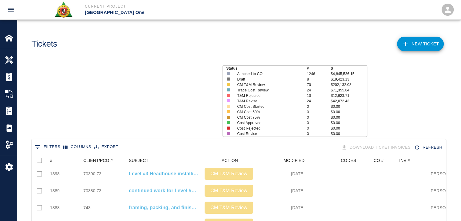
scroll to position [349, 410]
click at [55, 161] on icon "Sort" at bounding box center [56, 160] width 5 height 5
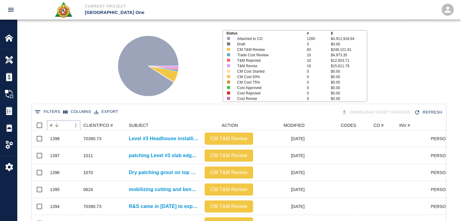
scroll to position [17, 0]
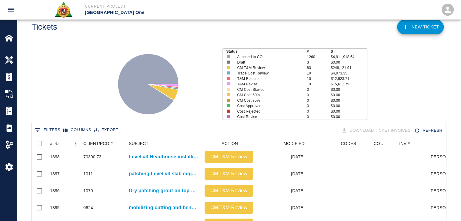
click at [190, 99] on div at bounding box center [162, 82] width 112 height 81
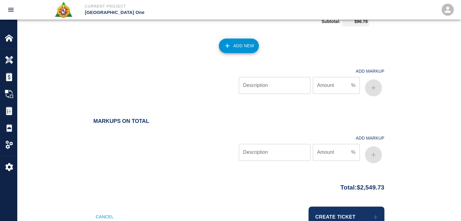
scroll to position [777, 0]
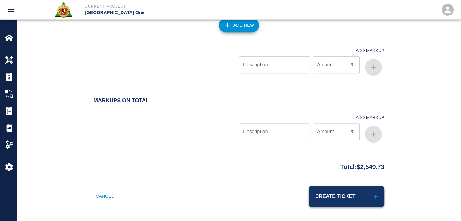
click at [339, 188] on button "Create Ticket" at bounding box center [347, 196] width 76 height 21
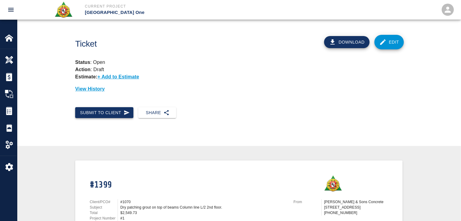
click at [123, 109] on button "Submit to Client" at bounding box center [104, 112] width 58 height 11
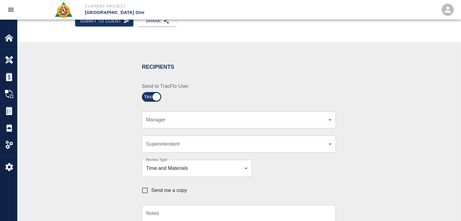
scroll to position [92, 0]
click at [176, 120] on body "Current Project JFK Terminal One Home JFK Terminal One Overview Estimates Chang…" at bounding box center [230, 18] width 461 height 221
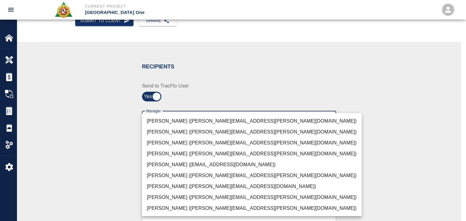
click at [177, 123] on li "Peter Hardecker (peter.hardecker@aecom.com)" at bounding box center [252, 121] width 220 height 11
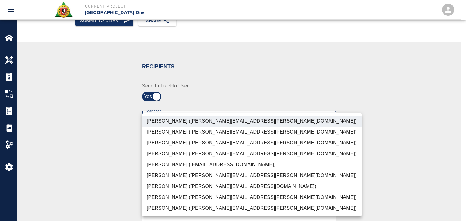
click at [160, 146] on li "Parin Kanani (parin.kanani@aecom.com)" at bounding box center [252, 143] width 220 height 11
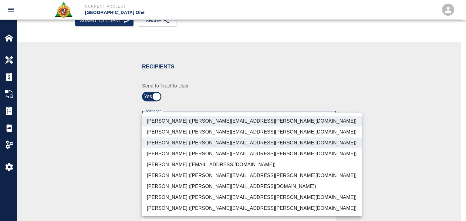
click at [174, 210] on li "Shane Lamay (shane.lamay@aecom.com)" at bounding box center [252, 208] width 220 height 11
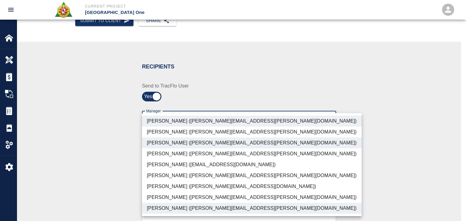
click at [152, 181] on li "Patrick Testino (patrick.testino@aecom.com)" at bounding box center [252, 186] width 220 height 11
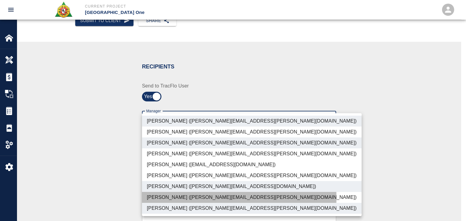
click at [166, 198] on li "Dylan Sims (dylan.sims@aecom.com)" at bounding box center [252, 197] width 220 height 11
type input "ede96749-2565-4a65-a76c-ac2c5448e16e,69d78ca4-8a93-4c72-a988-7271956ccf0b,c39cc…"
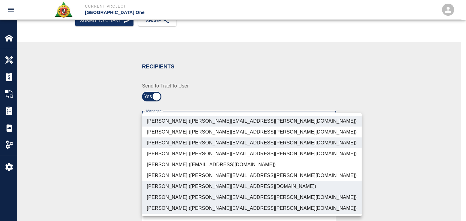
click at [118, 187] on div at bounding box center [233, 110] width 466 height 221
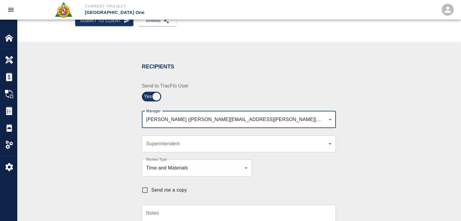
click at [155, 191] on span "Send me a copy" at bounding box center [169, 190] width 36 height 7
click at [151, 191] on input "Send me a copy" at bounding box center [145, 190] width 13 height 13
checkbox input "true"
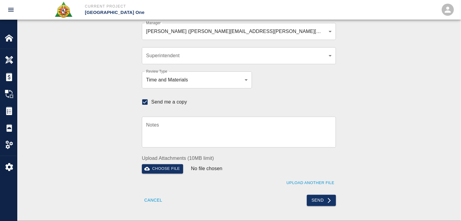
scroll to position [180, 0]
click at [316, 201] on button "Send" at bounding box center [321, 201] width 29 height 11
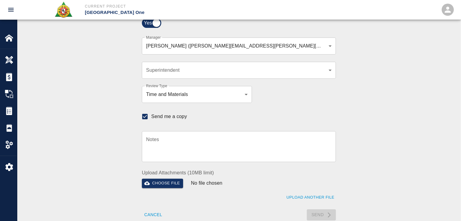
checkbox input "false"
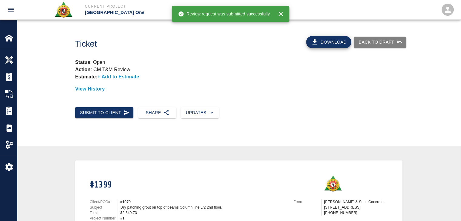
scroll to position [0, 0]
click at [8, 109] on img at bounding box center [9, 111] width 8 height 8
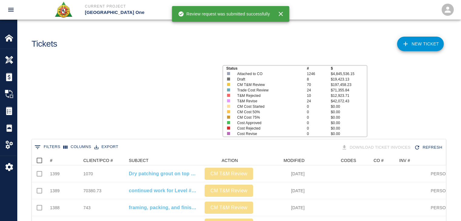
scroll to position [349, 410]
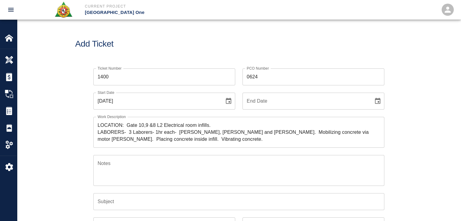
click at [165, 23] on div "Add Ticket" at bounding box center [239, 44] width 444 height 49
click at [155, 43] on h1 "Add Ticket" at bounding box center [239, 44] width 328 height 10
click at [113, 79] on input "1400" at bounding box center [164, 77] width 142 height 17
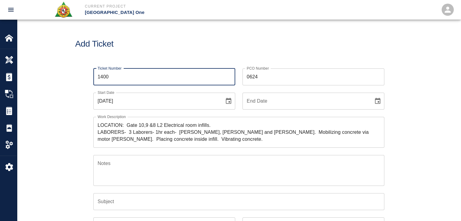
click at [111, 76] on input "1400" at bounding box center [164, 77] width 142 height 17
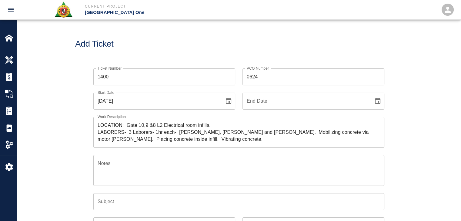
click at [107, 77] on input "1400" at bounding box center [164, 77] width 142 height 17
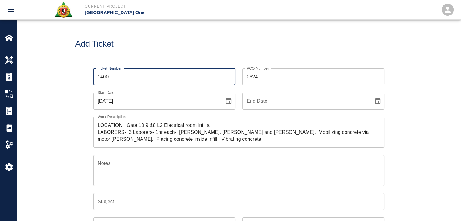
click at [118, 77] on input "1400" at bounding box center [164, 77] width 142 height 17
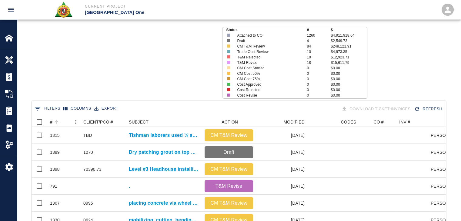
scroll to position [349, 410]
click at [57, 123] on icon "Sort" at bounding box center [56, 122] width 5 height 5
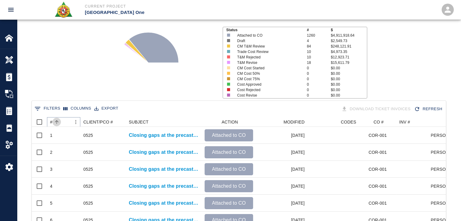
click at [57, 123] on icon "Sort" at bounding box center [56, 122] width 5 height 5
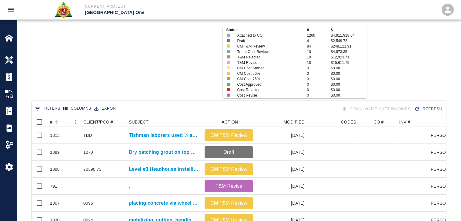
scroll to position [349, 410]
click at [63, 122] on div "#" at bounding box center [60, 122] width 21 height 10
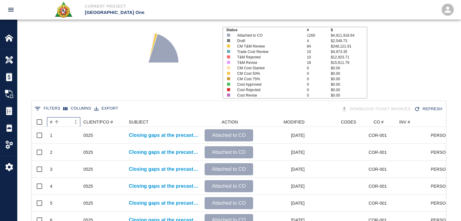
click at [63, 122] on div "#" at bounding box center [60, 122] width 21 height 10
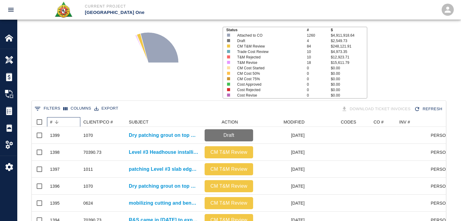
scroll to position [0, 0]
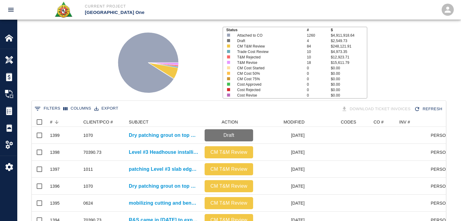
click at [52, 112] on button "0 Filters" at bounding box center [47, 109] width 29 height 10
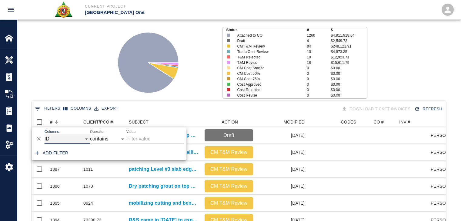
click at [61, 140] on select "ID # CLIENT/PCO # SUBJECT DESCRIPTION ACTION WORK MODIFIED CREATED CODES CO # I…" at bounding box center [68, 139] width 46 height 10
click at [45, 134] on select "ID # CLIENT/PCO # SUBJECT DESCRIPTION ACTION WORK MODIFIED CREATED CODES CO # I…" at bounding box center [68, 139] width 46 height 10
select select "description"
click at [137, 141] on input "Value" at bounding box center [156, 139] width 58 height 10
type input "revise"
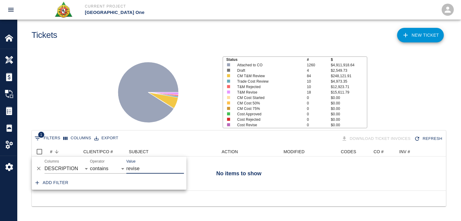
scroll to position [44, 410]
click at [76, 68] on div "Status # $ Attached to CO 1260 $4,911,918.64 Draft 4 $2,549.73 CM T&M Review 84…" at bounding box center [236, 90] width 449 height 81
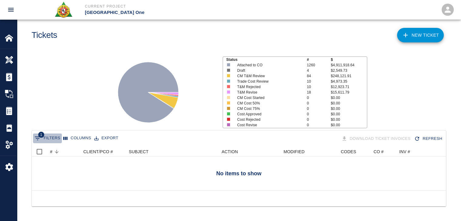
click at [49, 134] on button "1 Filters" at bounding box center [47, 139] width 29 height 10
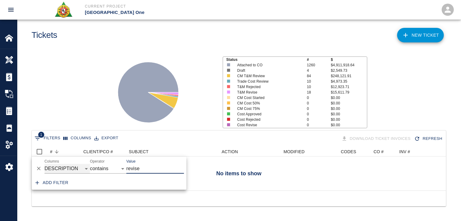
drag, startPoint x: 76, startPoint y: 164, endPoint x: 84, endPoint y: 160, distance: 9.0
click at [76, 164] on select "ID # CLIENT/PCO # SUBJECT DESCRIPTION ACTION WORK MODIFIED CREATED CODES CO # I…" at bounding box center [68, 169] width 46 height 10
click at [45, 164] on select "ID # CLIENT/PCO # SUBJECT DESCRIPTION ACTION WORK MODIFIED CREATED CODES CO # I…" at bounding box center [68, 169] width 46 height 10
click at [137, 165] on input "revise" at bounding box center [156, 169] width 58 height 10
click at [153, 164] on input "revise" at bounding box center [156, 169] width 58 height 10
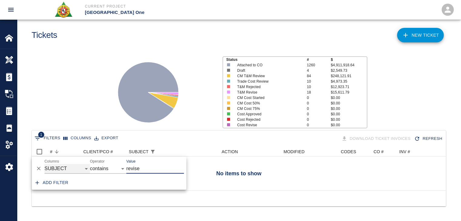
click at [77, 164] on select "ID # CLIENT/PCO # SUBJECT DESCRIPTION ACTION WORK MODIFIED CREATED CODES CO # I…" at bounding box center [68, 169] width 46 height 10
click at [45, 173] on select "ID # CLIENT/PCO # SUBJECT DESCRIPTION ACTION WORK MODIFIED CREATED CODES CO # I…" at bounding box center [68, 169] width 46 height 10
select select "action_id"
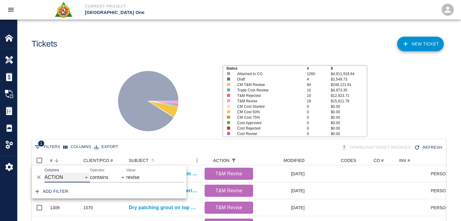
scroll to position [5, 5]
click at [87, 125] on div "Status # $ Attached to CO 1260 $4,911,918.64 Draft 4 $2,549.73 CM T&M Review 84…" at bounding box center [236, 99] width 449 height 81
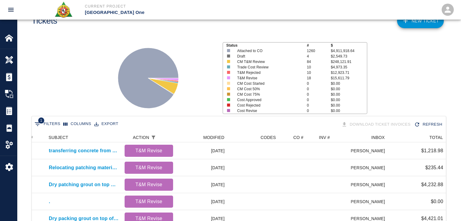
scroll to position [22, 0]
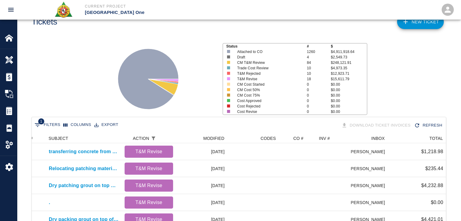
click at [98, 87] on div "Status # $ Attached to CO 1260 $4,911,918.64 Draft 4 $2,549.73 CM T&M Review 84…" at bounding box center [236, 76] width 449 height 81
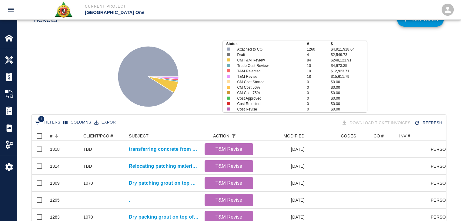
scroll to position [0, 0]
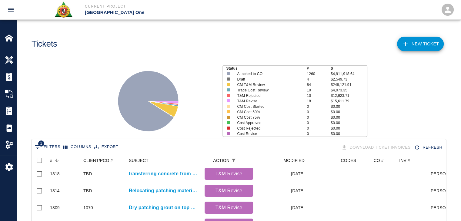
click at [101, 58] on main "Tickets NEW TICKET Status # $ Attached to CO 1260 $4,911,918.64 Draft 4 $2,549.…" at bounding box center [239, 110] width 444 height 221
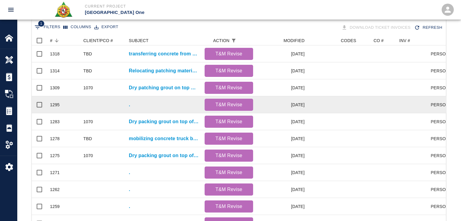
scroll to position [115, 0]
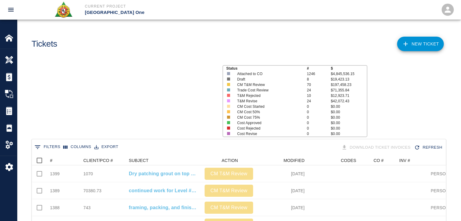
scroll to position [349, 410]
click at [62, 160] on div "#" at bounding box center [65, 161] width 30 height 10
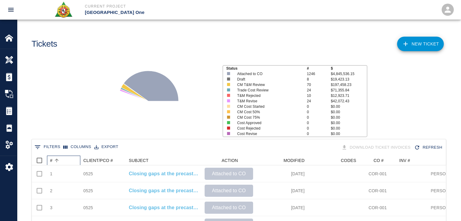
click at [62, 160] on div "#" at bounding box center [65, 161] width 30 height 10
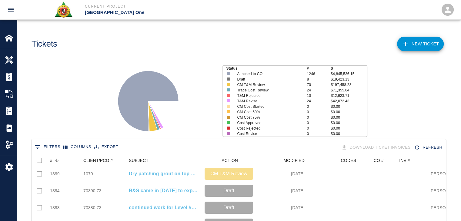
click at [86, 87] on div "Status # $ Attached to CO 1246 $4,845,536.15 Draft 8 $19,423.13 CM T&M Review 7…" at bounding box center [236, 99] width 449 height 81
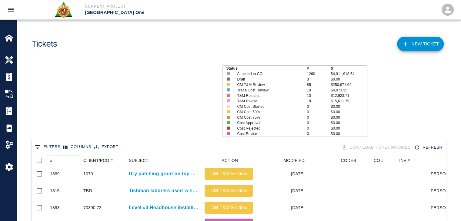
scroll to position [349, 410]
click at [57, 160] on icon "Sort" at bounding box center [56, 160] width 5 height 5
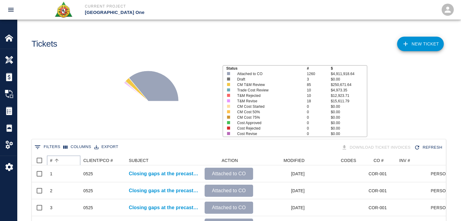
scroll to position [0, 0]
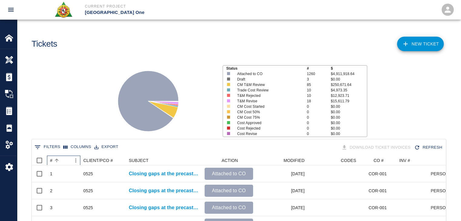
click at [61, 157] on div "#" at bounding box center [60, 161] width 21 height 10
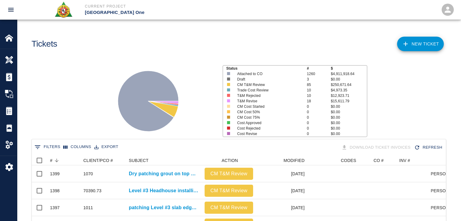
click at [80, 128] on div "Status # $ Attached to CO 1260 $4,911,918.64 Draft 3 $0.00 CM T&M Review 85 $25…" at bounding box center [236, 99] width 449 height 81
click at [350, 86] on p "$250,671.64" at bounding box center [349, 84] width 36 height 5
drag, startPoint x: 357, startPoint y: 85, endPoint x: 332, endPoint y: 86, distance: 24.3
click at [332, 86] on p "$250,671.64" at bounding box center [349, 84] width 36 height 5
click at [366, 86] on p "$250,671.64" at bounding box center [349, 84] width 36 height 5
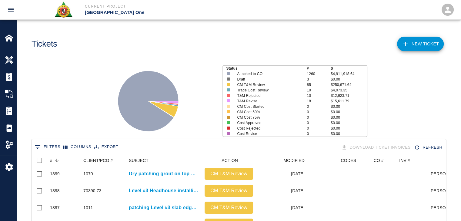
click at [359, 85] on p "$250,671.64" at bounding box center [349, 84] width 36 height 5
drag, startPoint x: 355, startPoint y: 85, endPoint x: 320, endPoint y: 84, distance: 34.9
click at [320, 84] on div "CM T&M Review 85 $250,671.64" at bounding box center [294, 84] width 143 height 5
click at [362, 87] on p "$250,671.64" at bounding box center [349, 84] width 36 height 5
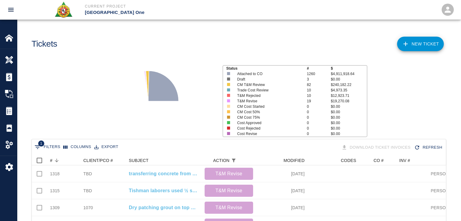
scroll to position [332, 410]
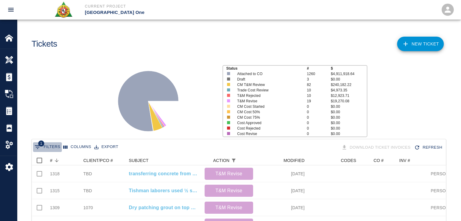
click at [35, 145] on icon "Show filters" at bounding box center [37, 147] width 7 height 7
select select "action_id"
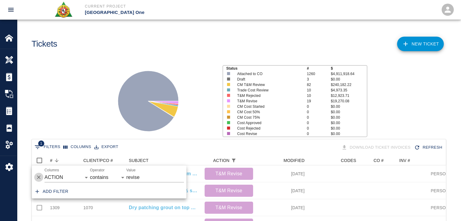
click at [40, 178] on icon "Delete" at bounding box center [39, 178] width 6 height 6
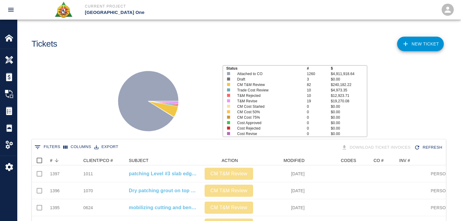
scroll to position [349, 410]
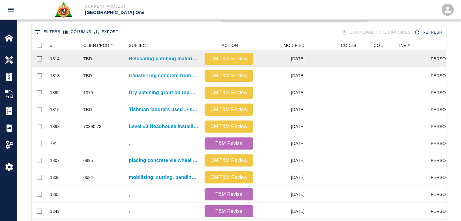
click at [56, 52] on div "1314" at bounding box center [63, 58] width 33 height 17
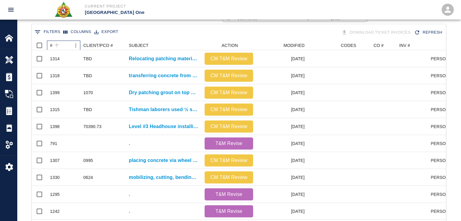
click at [57, 50] on div "#" at bounding box center [60, 46] width 21 height 10
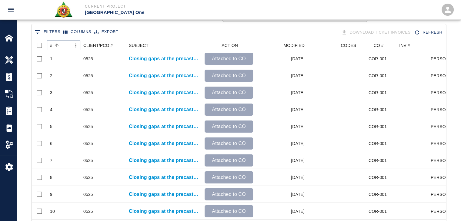
click at [57, 50] on div "#" at bounding box center [60, 46] width 21 height 10
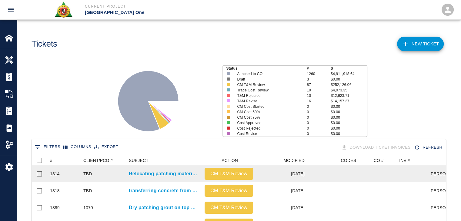
click at [58, 166] on div "1314" at bounding box center [63, 174] width 33 height 17
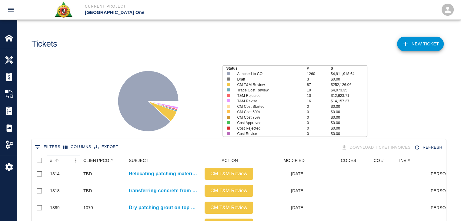
click at [61, 161] on button "Sort" at bounding box center [56, 161] width 8 height 8
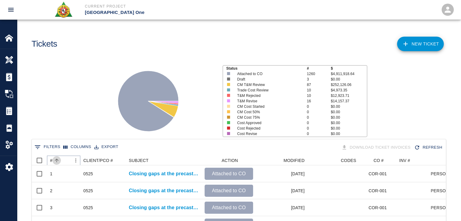
click at [61, 161] on button "Sort" at bounding box center [56, 161] width 8 height 8
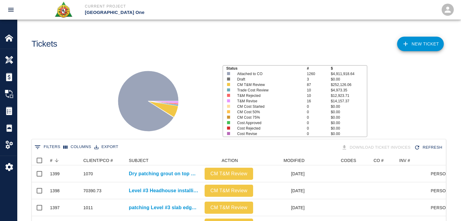
click at [98, 113] on div "Status # $ Attached to CO 1260 $4,911,918.64 Draft 3 $0.00 CM T&M Review 87 $25…" at bounding box center [236, 99] width 449 height 81
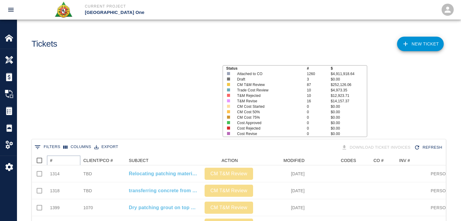
click at [61, 160] on button "Sort" at bounding box center [56, 161] width 8 height 8
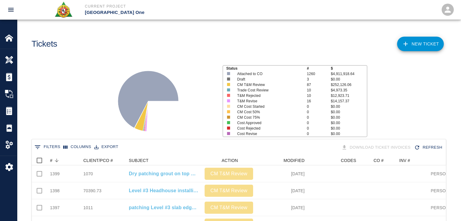
click at [68, 110] on div "Status # $ Attached to CO 1260 $4,911,918.64 Draft 3 $0.00 CM T&M Review 87 $25…" at bounding box center [236, 99] width 449 height 81
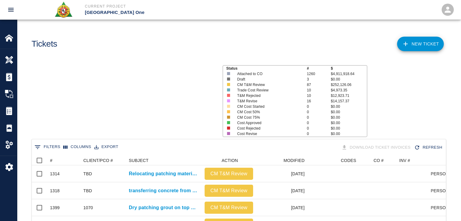
scroll to position [349, 410]
click at [58, 163] on icon "Sort" at bounding box center [56, 160] width 5 height 5
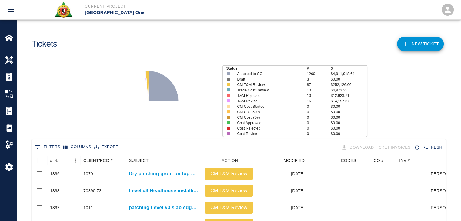
scroll to position [0, 0]
